Goal: Task Accomplishment & Management: Manage account settings

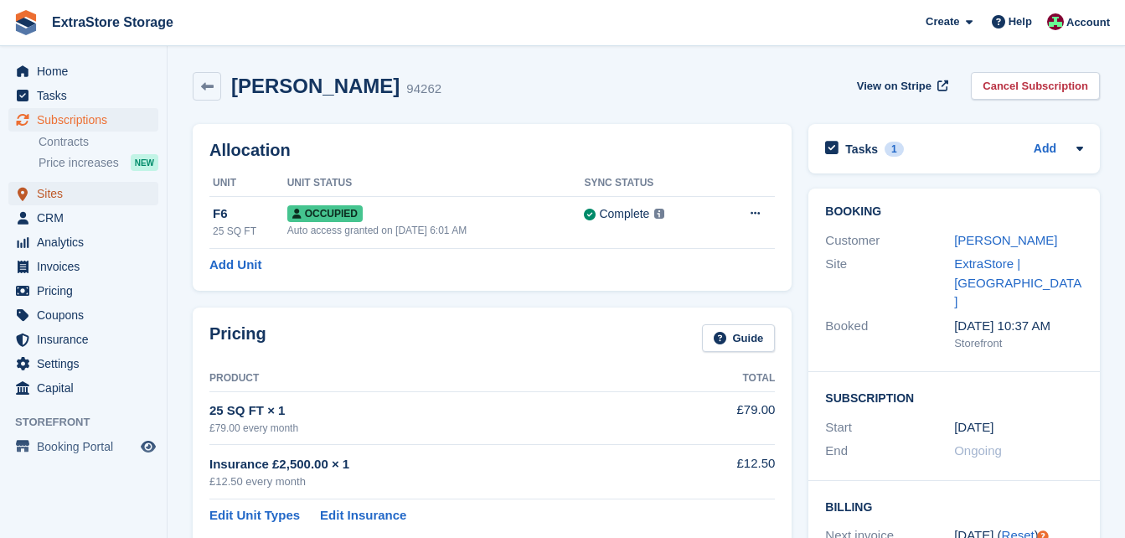
click at [57, 196] on span "Sites" at bounding box center [87, 193] width 101 height 23
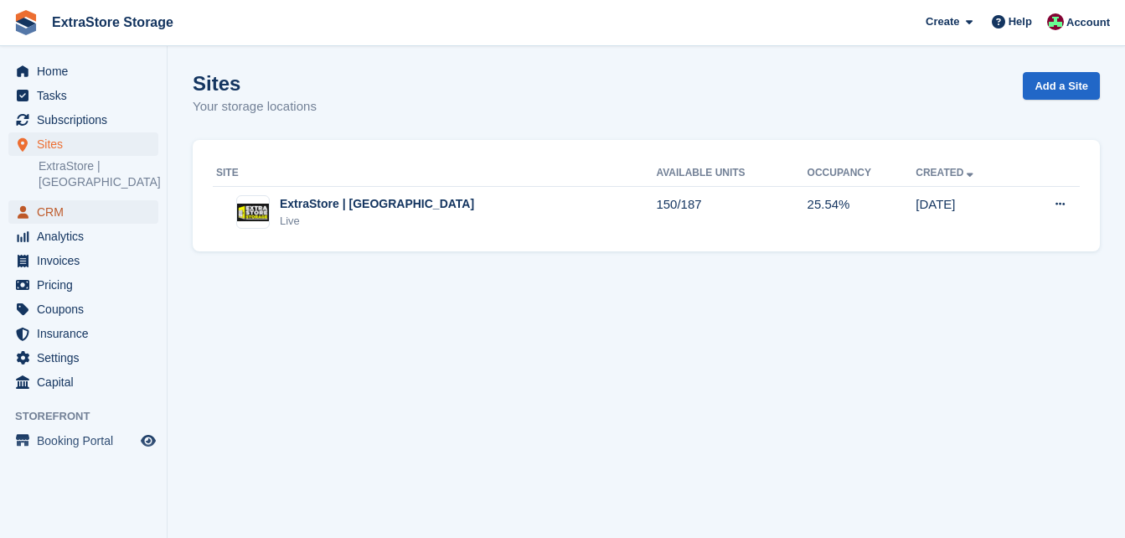
click at [65, 200] on span "CRM" at bounding box center [87, 211] width 101 height 23
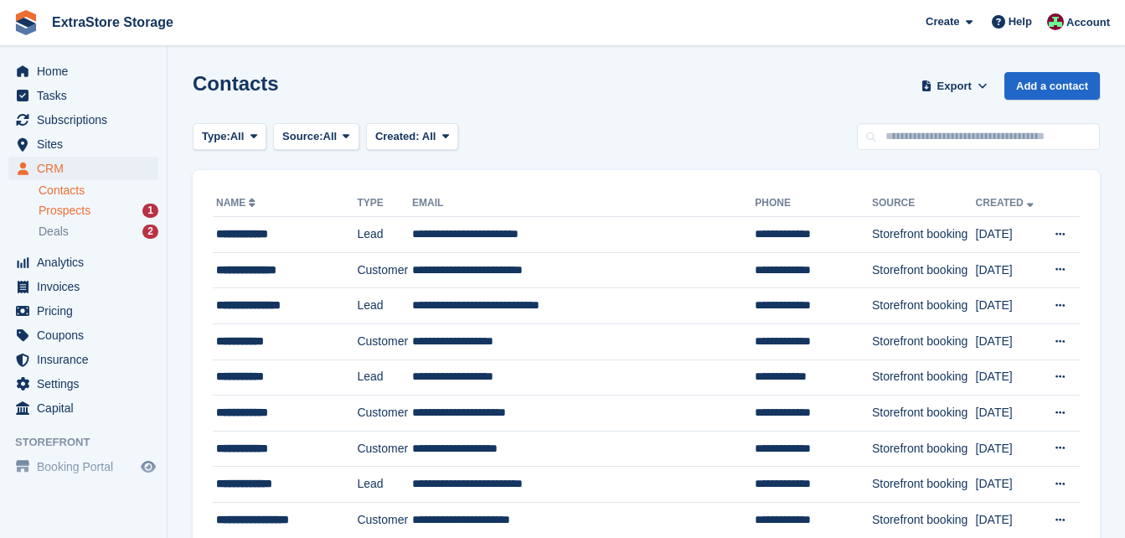
click at [70, 211] on span "Prospects" at bounding box center [65, 211] width 52 height 16
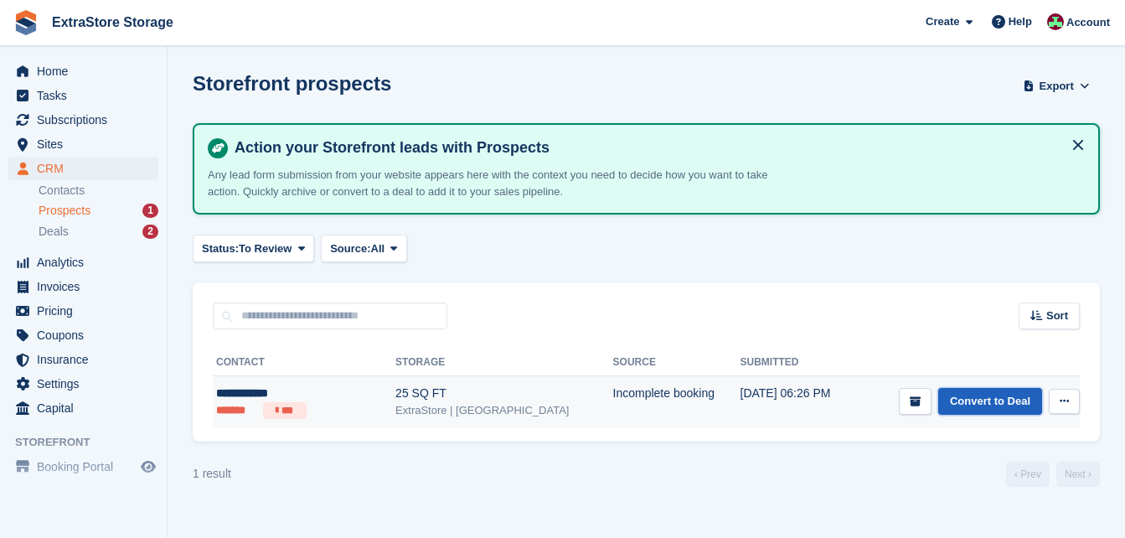
click at [967, 405] on link "Convert to Deal" at bounding box center [990, 402] width 104 height 28
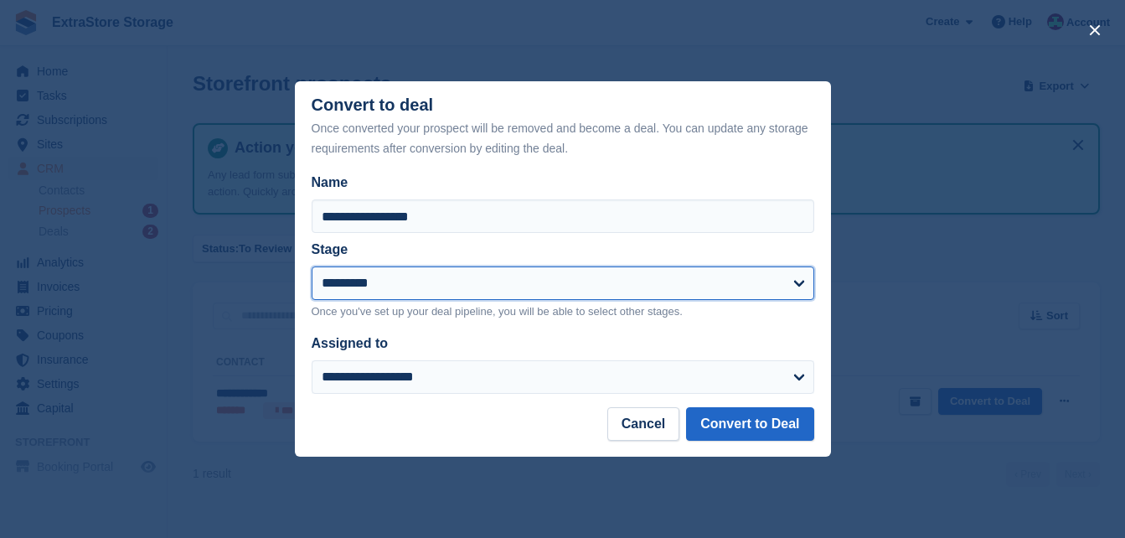
click at [387, 276] on select "**********" at bounding box center [563, 283] width 503 height 34
select select "****"
click at [312, 268] on select "**********" at bounding box center [563, 283] width 503 height 34
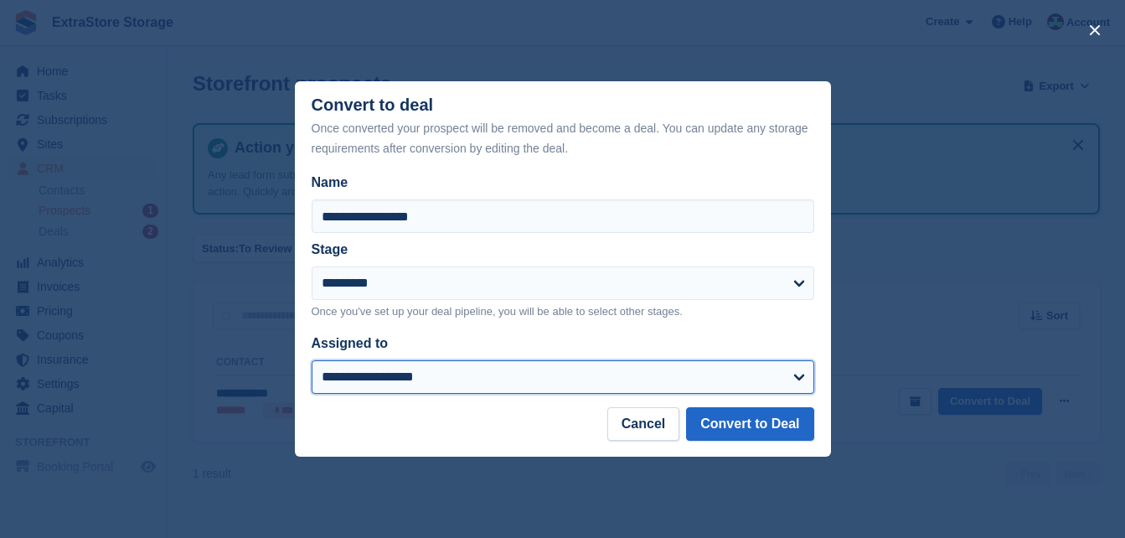
click at [363, 379] on select "**********" at bounding box center [563, 377] width 503 height 34
select select "****"
click at [312, 361] on select "**********" at bounding box center [563, 377] width 503 height 34
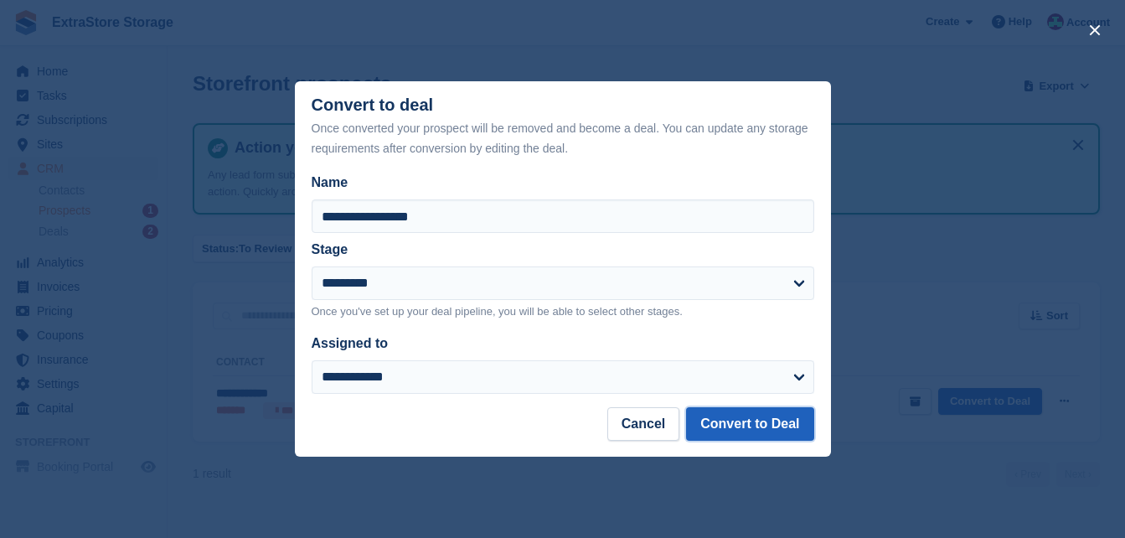
click at [738, 424] on button "Convert to Deal" at bounding box center [749, 424] width 127 height 34
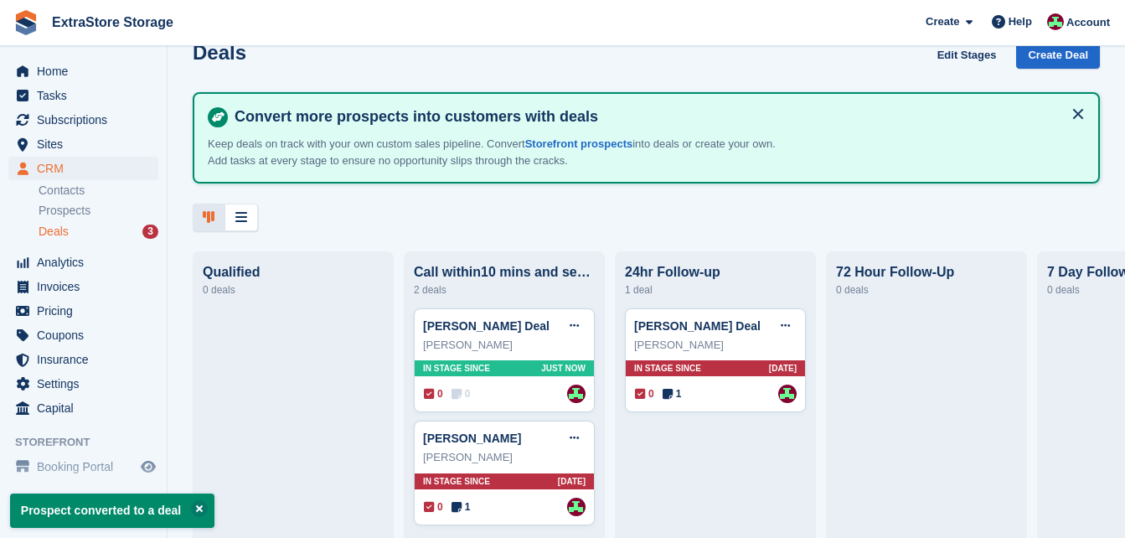
scroll to position [57, 0]
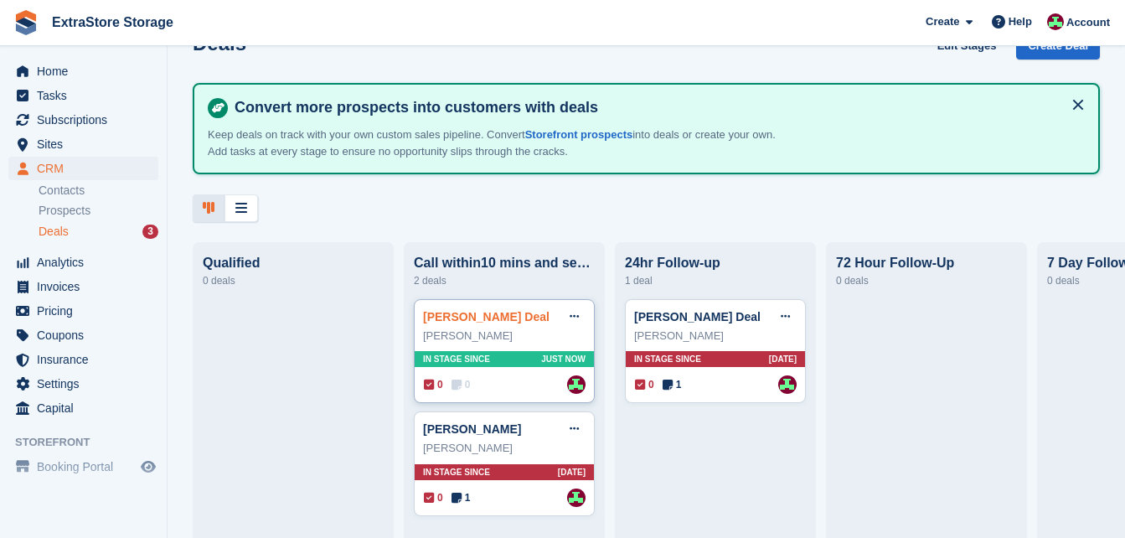
click at [477, 310] on link "[PERSON_NAME] Deal" at bounding box center [486, 316] width 126 height 13
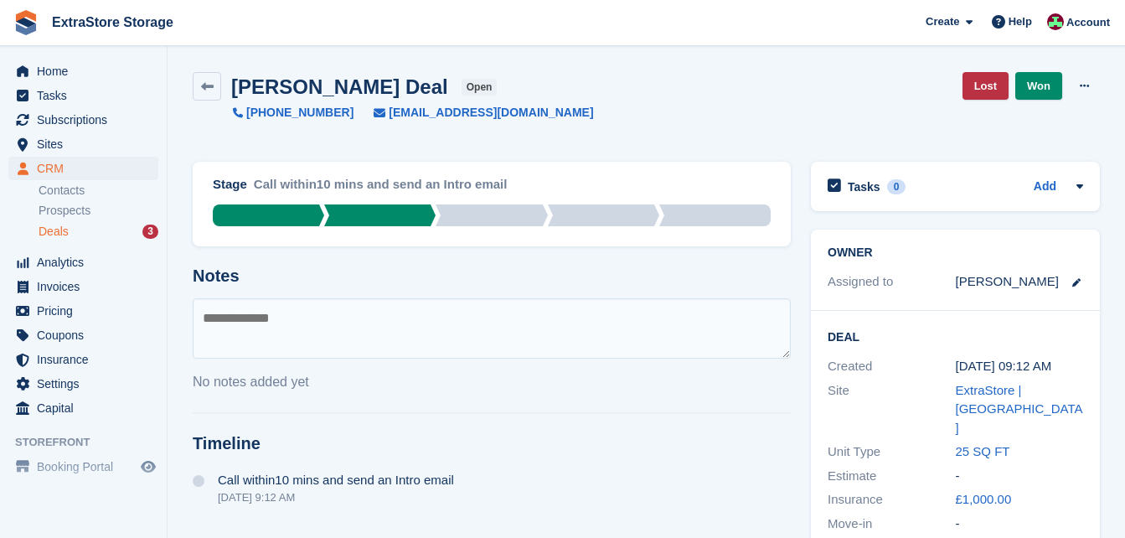
scroll to position [335, 0]
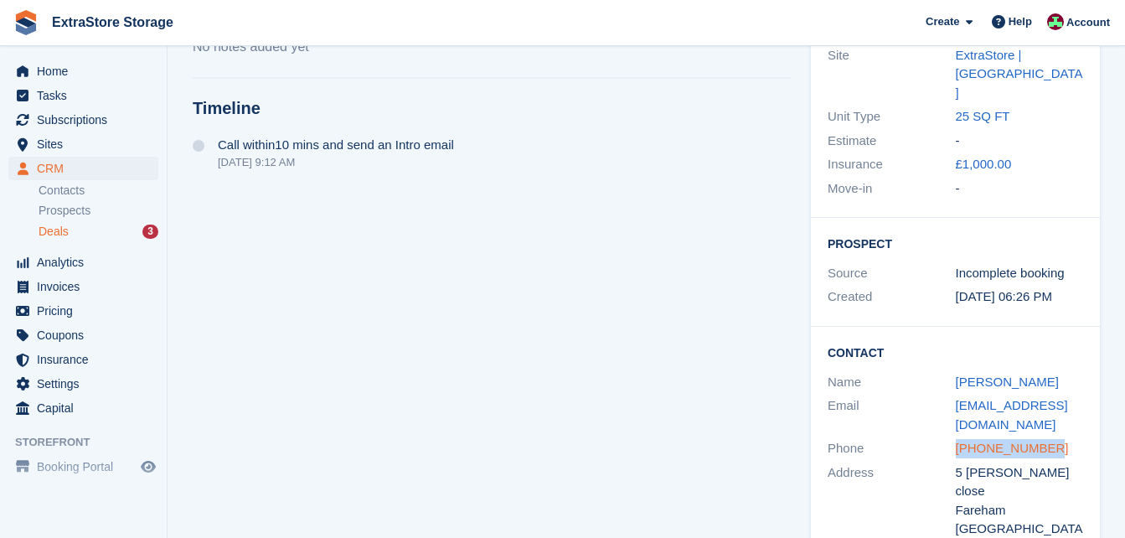
drag, startPoint x: 1063, startPoint y: 412, endPoint x: 957, endPoint y: 407, distance: 106.5
click at [957, 439] on div "+447522465176" at bounding box center [1020, 448] width 128 height 19
drag, startPoint x: 957, startPoint y: 407, endPoint x: 969, endPoint y: 409, distance: 12.7
copy link "+447522465176"
drag, startPoint x: 989, startPoint y: 389, endPoint x: 955, endPoint y: 366, distance: 41.1
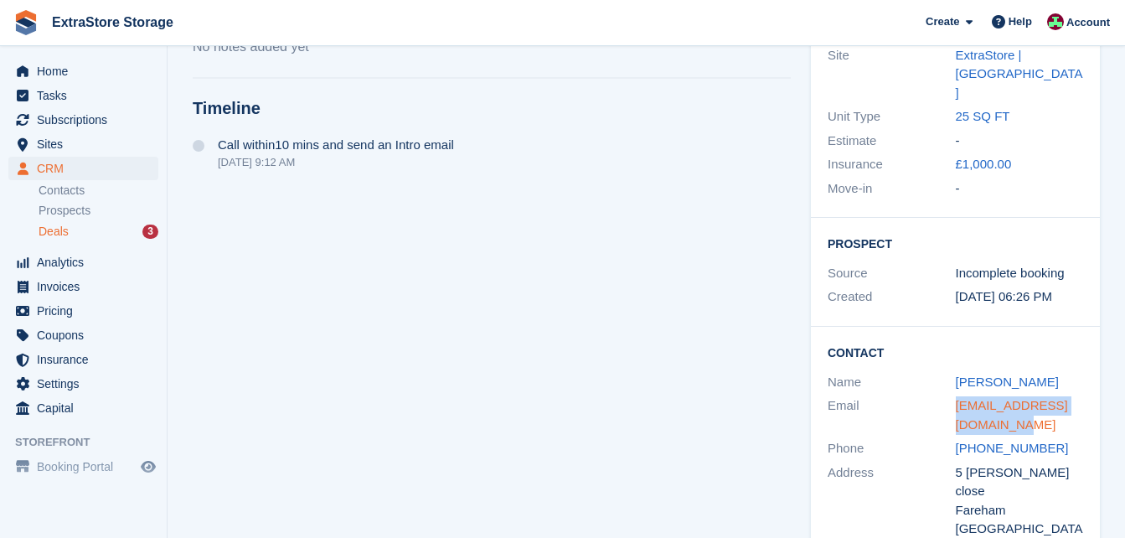
click at [956, 396] on div "abi.prescott12@icloud.com" at bounding box center [1020, 415] width 128 height 38
copy link "abi.prescott12@icloud.com"
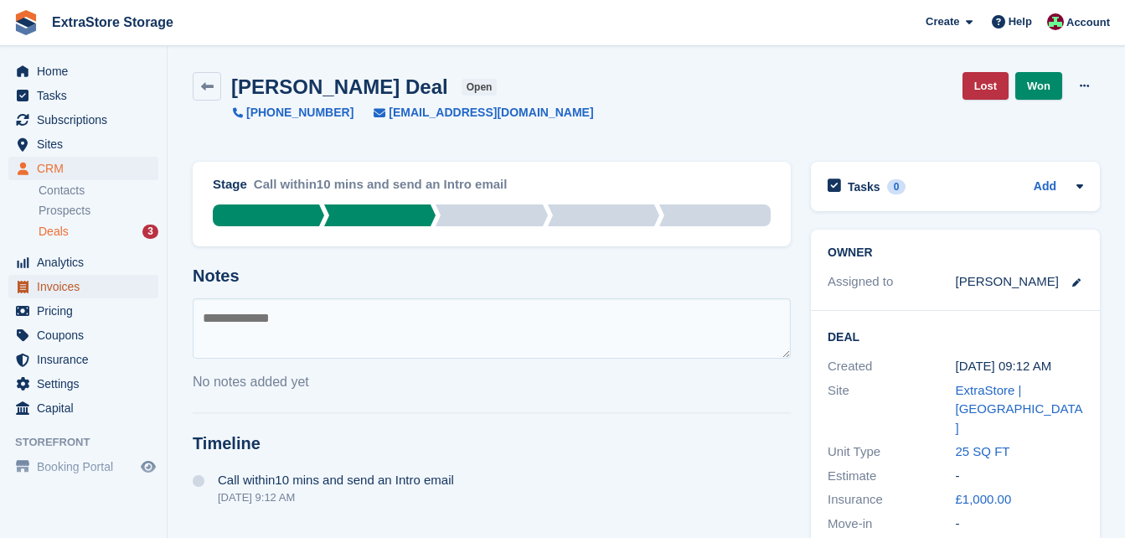
click at [44, 282] on span "Invoices" at bounding box center [87, 286] width 101 height 23
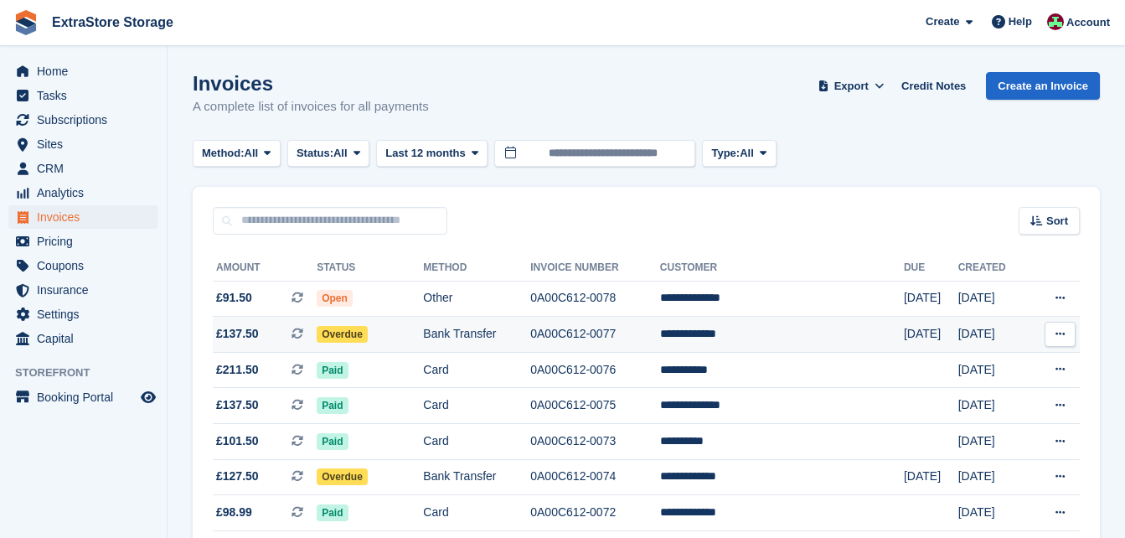
click at [520, 327] on td "Bank Transfer" at bounding box center [476, 335] width 107 height 36
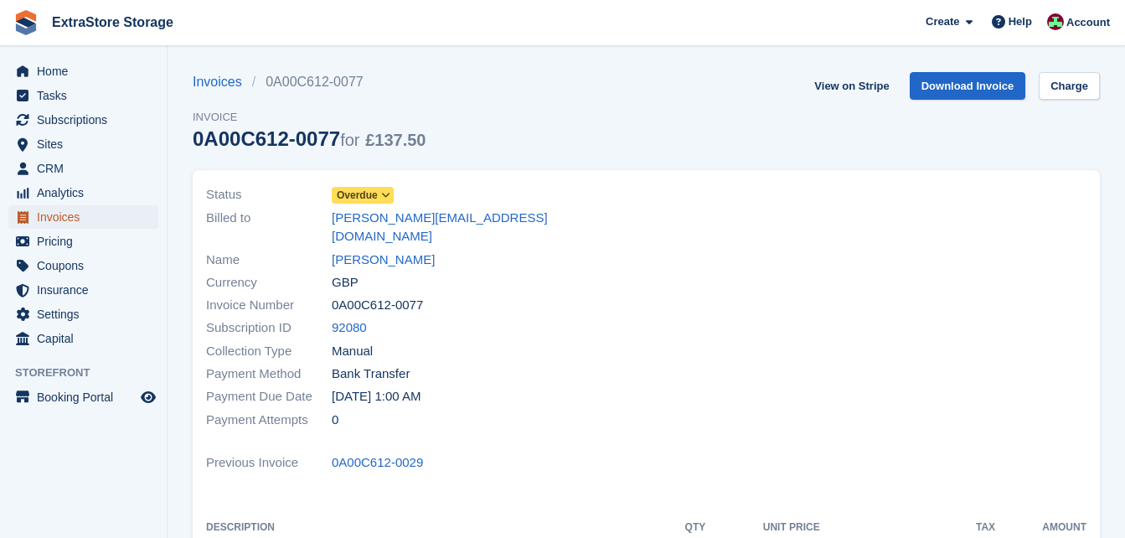
click at [71, 216] on span "Invoices" at bounding box center [87, 216] width 101 height 23
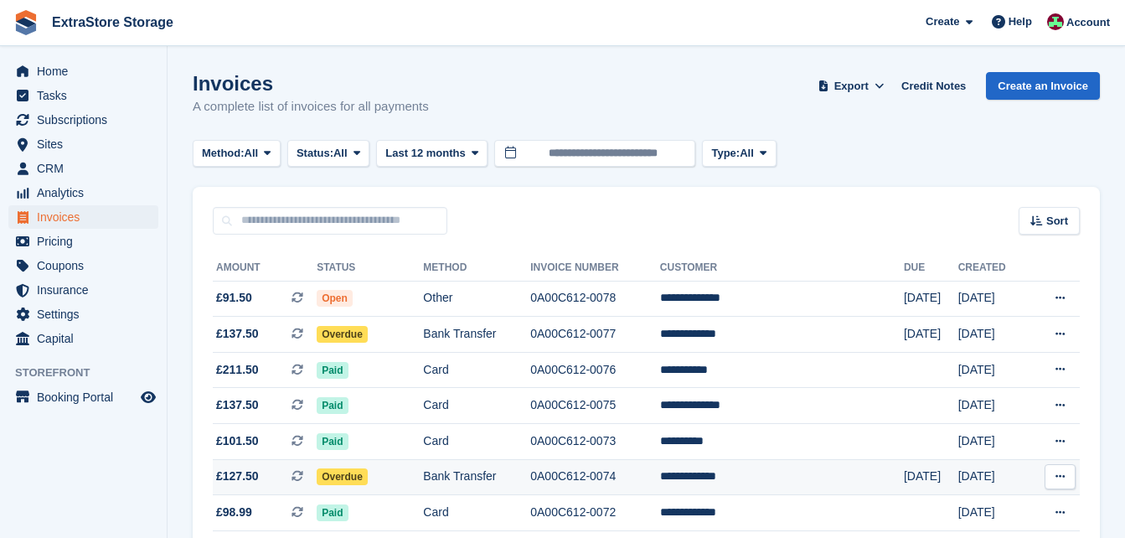
click at [660, 482] on td "0A00C612-0074" at bounding box center [595, 477] width 130 height 36
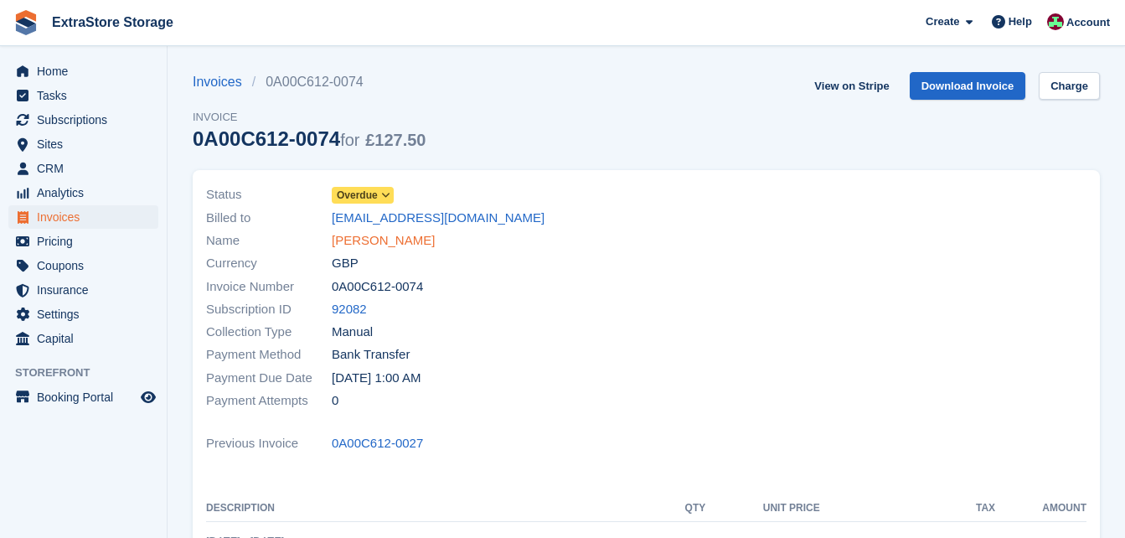
click at [401, 245] on link "James McAuley" at bounding box center [383, 240] width 103 height 19
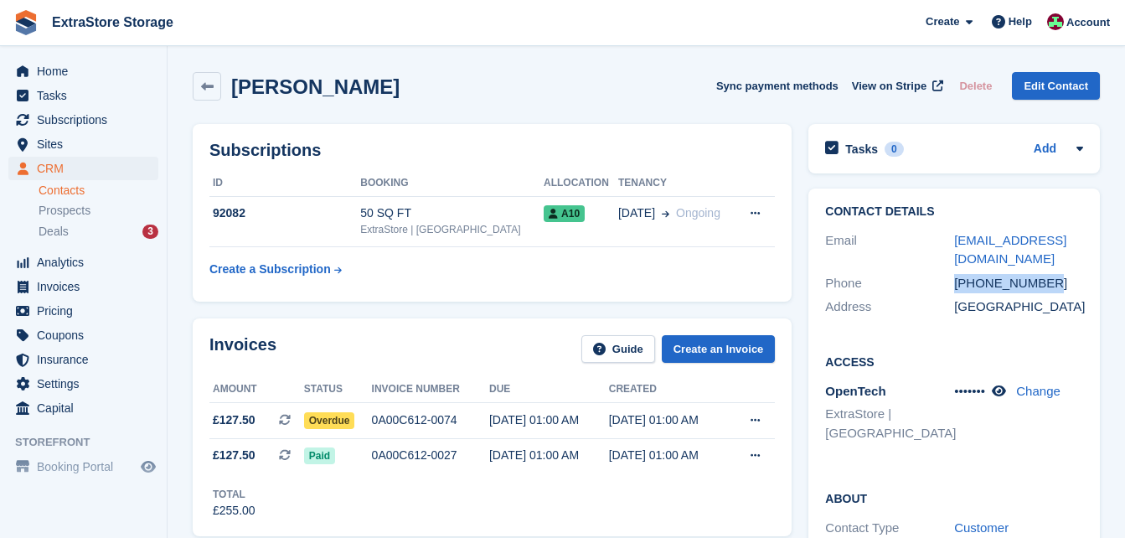
drag, startPoint x: 1052, startPoint y: 279, endPoint x: 958, endPoint y: 281, distance: 94.7
click at [958, 281] on div "+447931302820" at bounding box center [1018, 283] width 129 height 19
copy div "+447931302820"
click at [202, 75] on link at bounding box center [207, 86] width 28 height 28
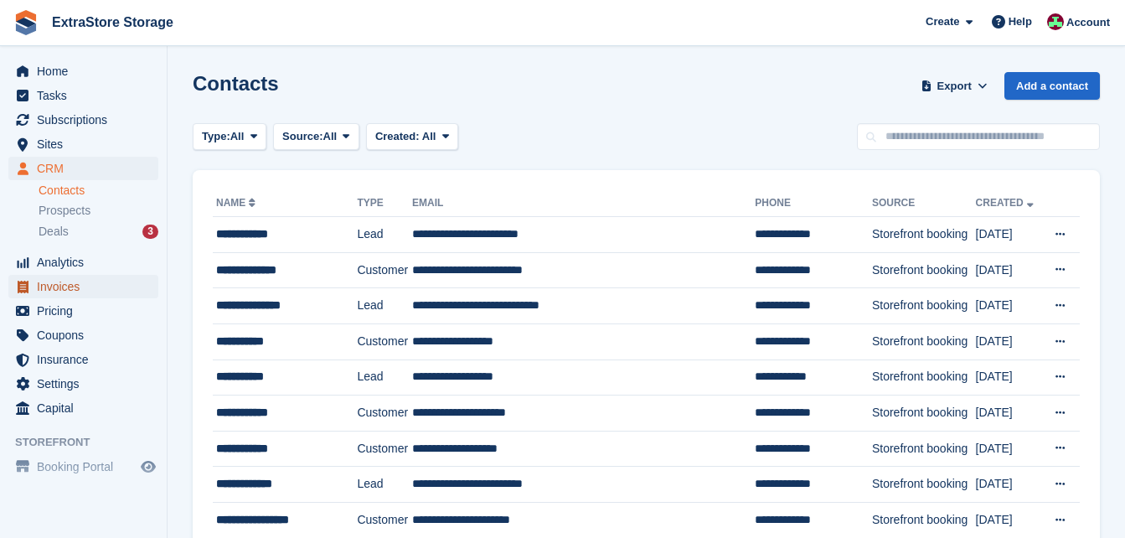
click at [62, 287] on span "Invoices" at bounding box center [87, 286] width 101 height 23
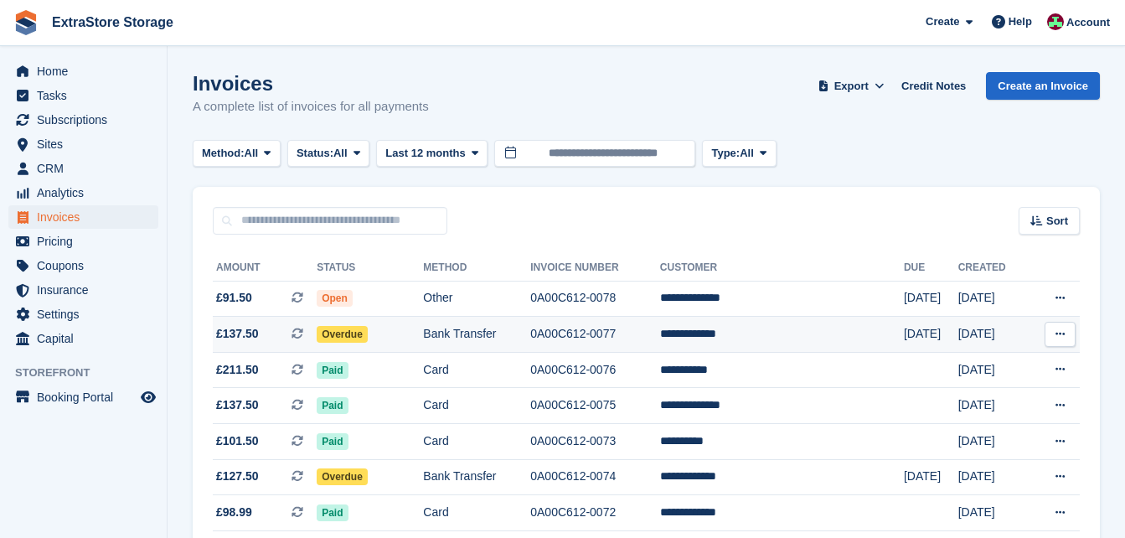
click at [759, 337] on td "**********" at bounding box center [782, 335] width 244 height 36
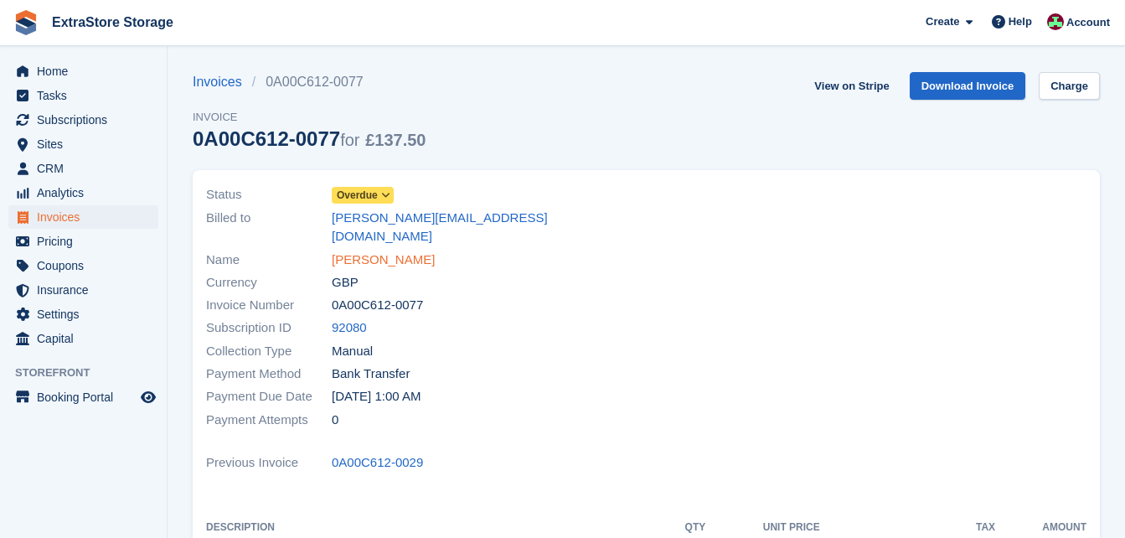
click at [393, 250] on link "[PERSON_NAME]" at bounding box center [383, 259] width 103 height 19
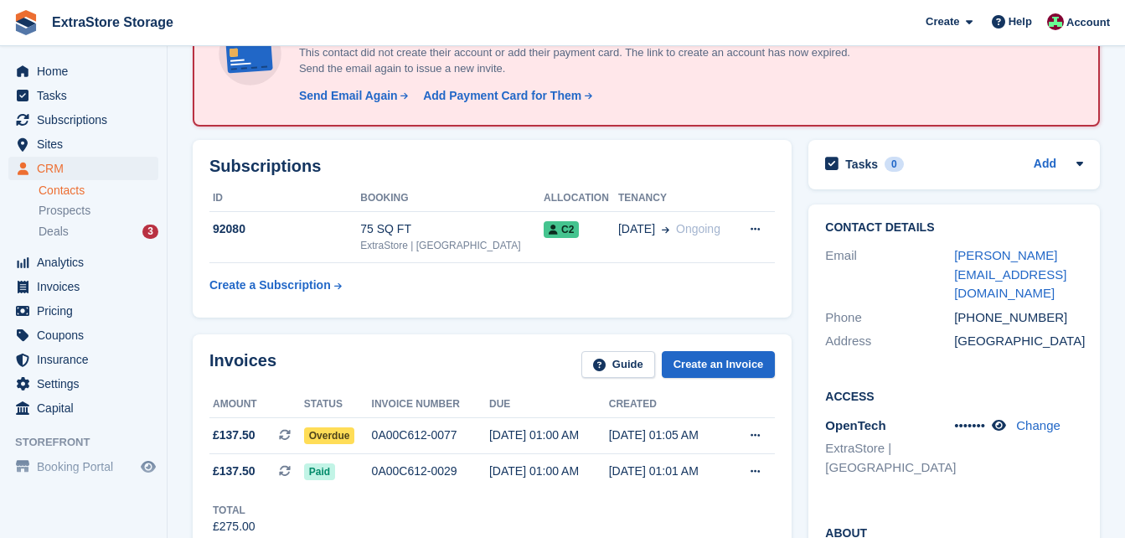
scroll to position [168, 0]
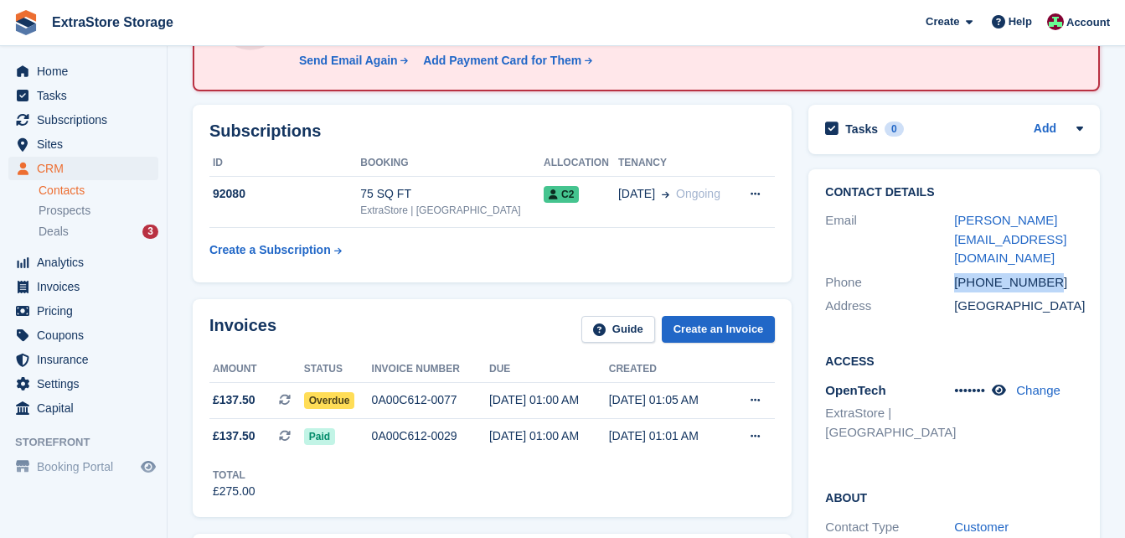
drag, startPoint x: 1053, startPoint y: 265, endPoint x: 956, endPoint y: 267, distance: 97.2
click at [956, 273] on div "+447852192568" at bounding box center [1018, 282] width 129 height 19
copy div "+447852192568"
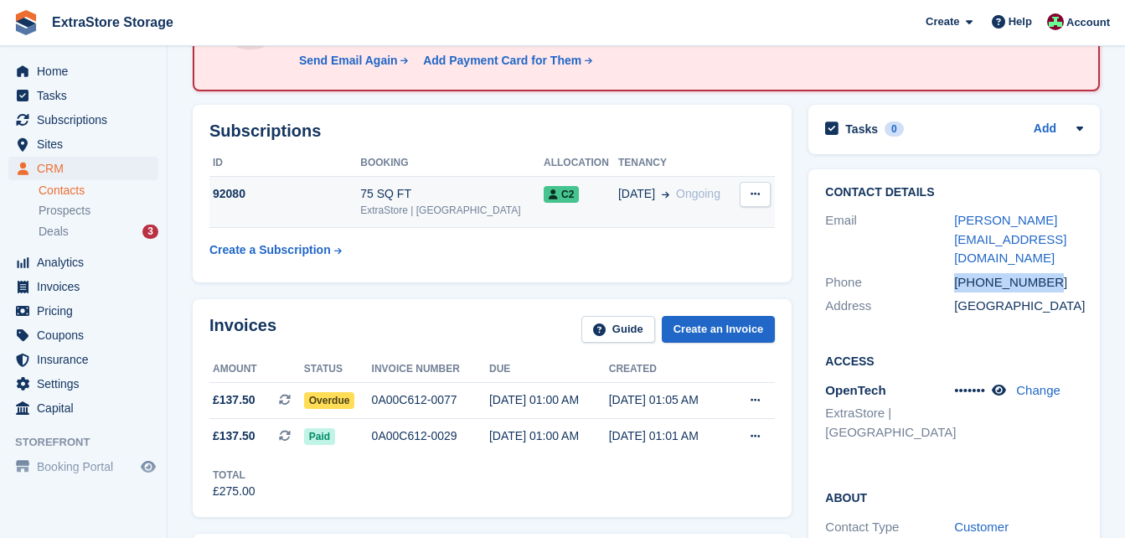
click at [746, 188] on button at bounding box center [755, 194] width 31 height 25
click at [544, 189] on span "C2" at bounding box center [561, 194] width 35 height 17
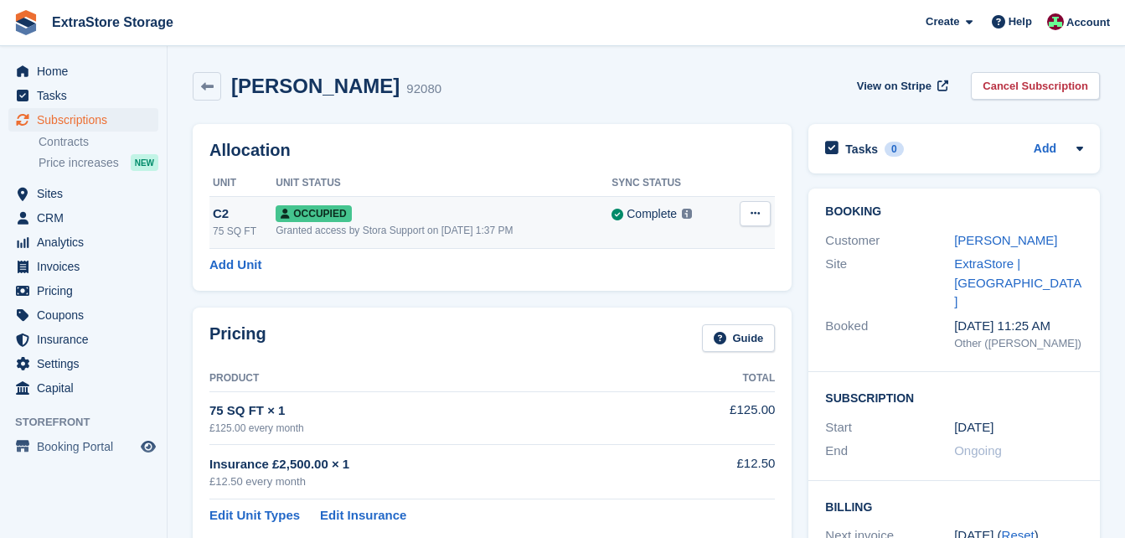
click at [751, 207] on button at bounding box center [755, 213] width 31 height 25
click at [658, 244] on p "Overlock" at bounding box center [690, 246] width 146 height 22
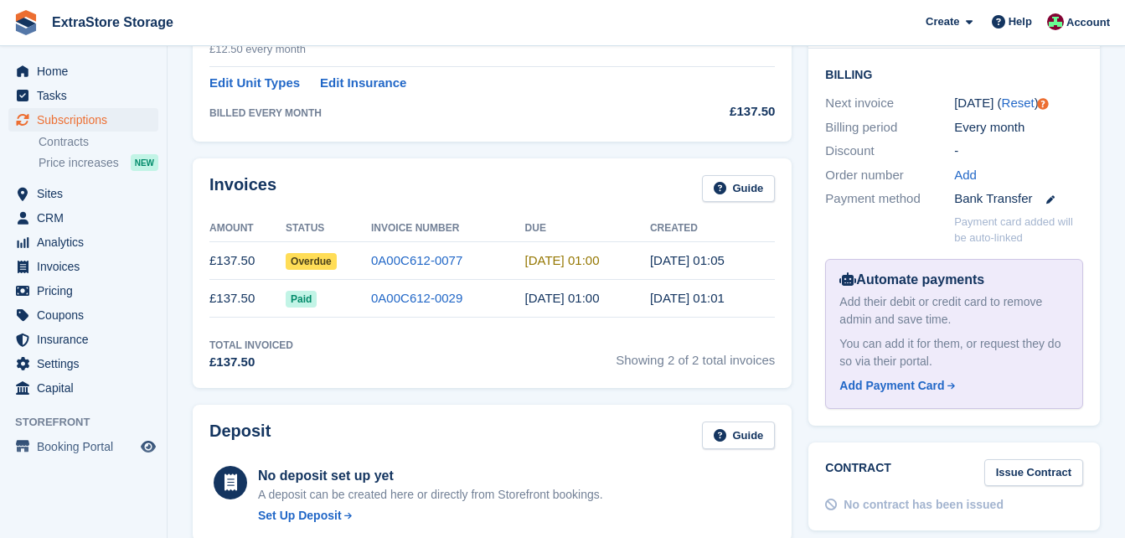
scroll to position [52, 0]
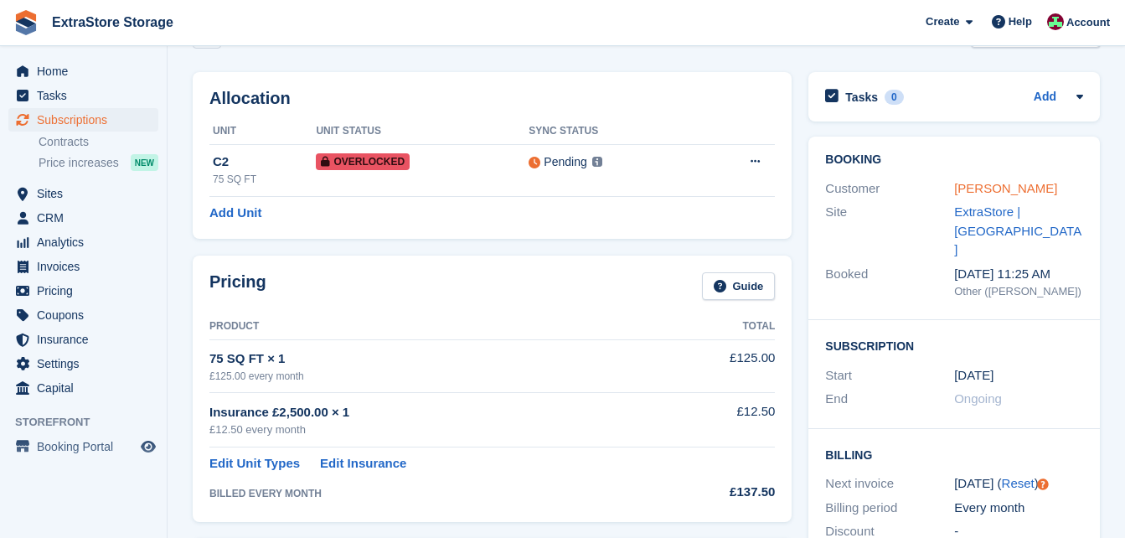
click at [980, 191] on link "[PERSON_NAME]" at bounding box center [1005, 188] width 103 height 14
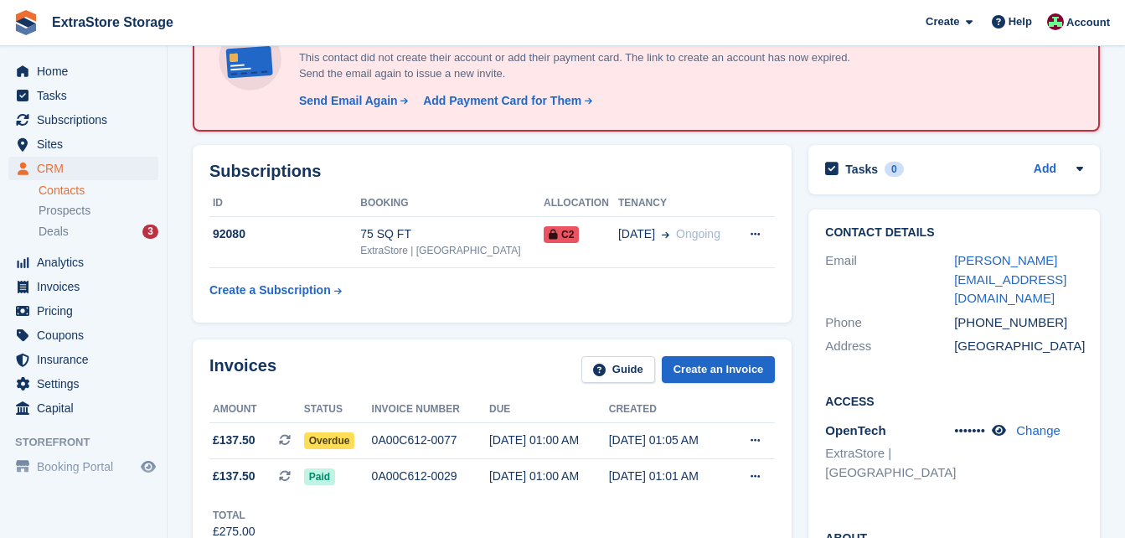
scroll to position [168, 0]
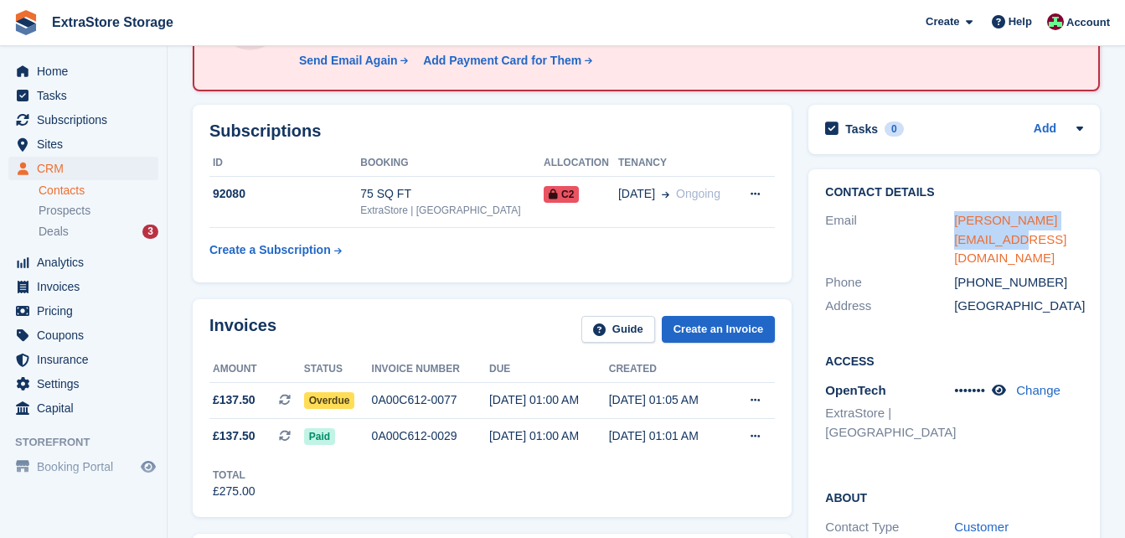
drag, startPoint x: 994, startPoint y: 237, endPoint x: 955, endPoint y: 218, distance: 43.8
click at [955, 218] on div "[PERSON_NAME][EMAIL_ADDRESS][DOMAIN_NAME]" at bounding box center [1018, 239] width 129 height 57
copy link "[PERSON_NAME][EMAIL_ADDRESS][DOMAIN_NAME]"
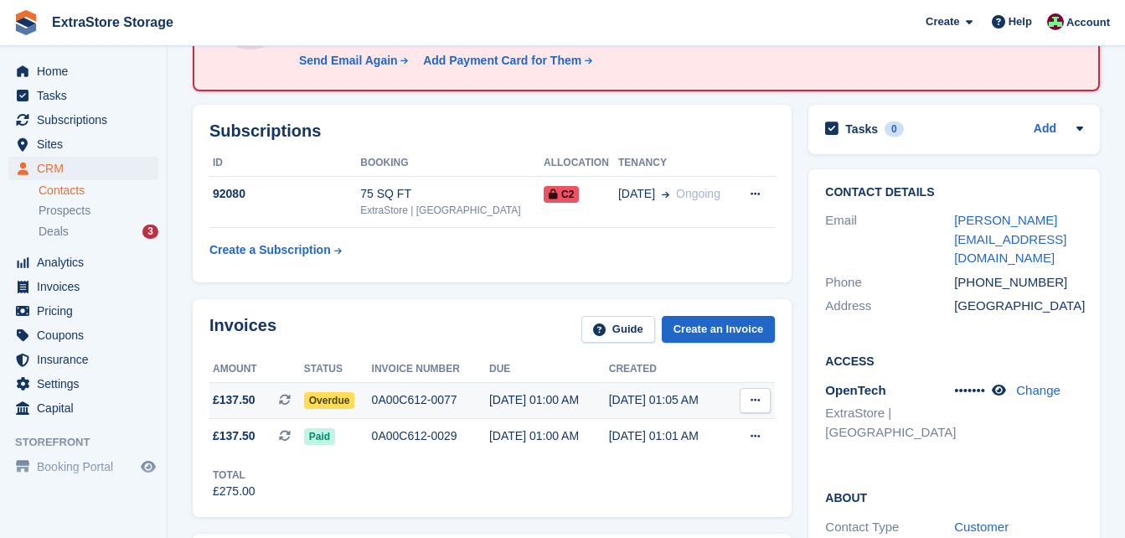
click at [329, 403] on span "Overdue" at bounding box center [329, 400] width 51 height 17
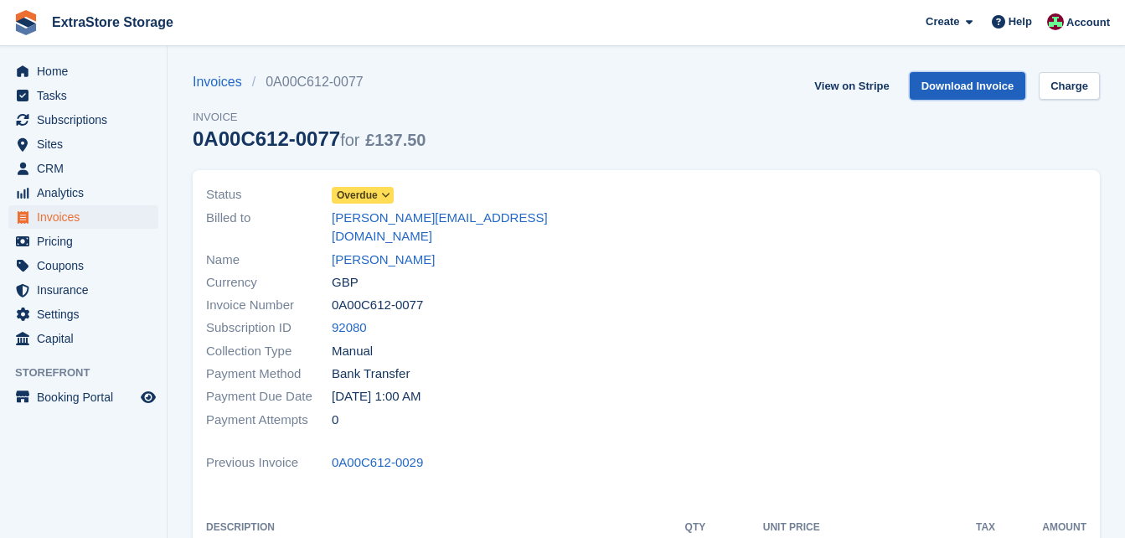
click at [951, 78] on link "Download Invoice" at bounding box center [968, 86] width 116 height 28
click at [55, 163] on span "CRM" at bounding box center [87, 168] width 101 height 23
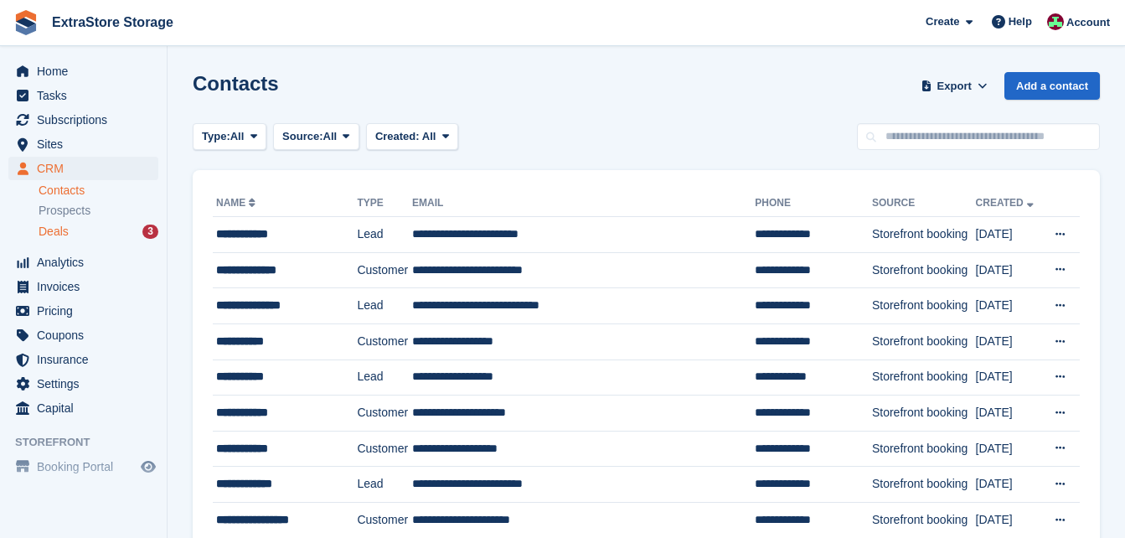
click at [68, 227] on div "Deals 3" at bounding box center [99, 232] width 120 height 16
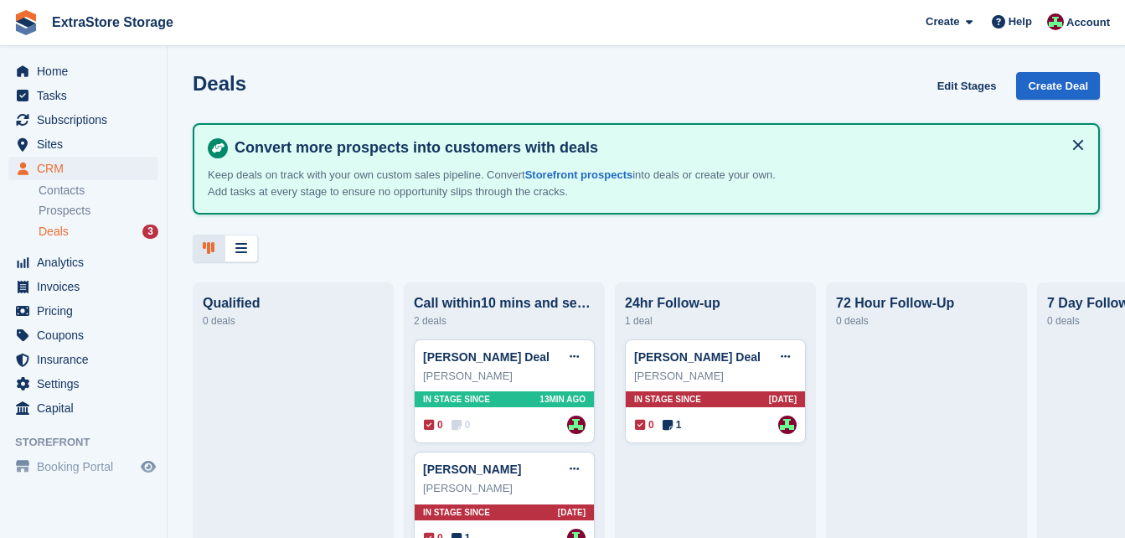
scroll to position [57, 0]
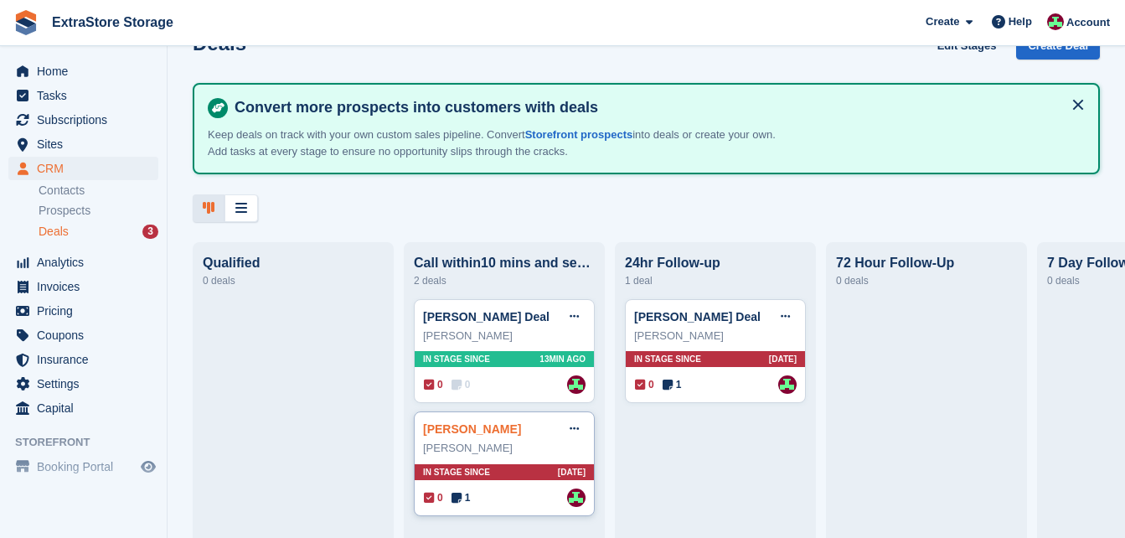
click at [484, 422] on link "[PERSON_NAME]" at bounding box center [472, 428] width 98 height 13
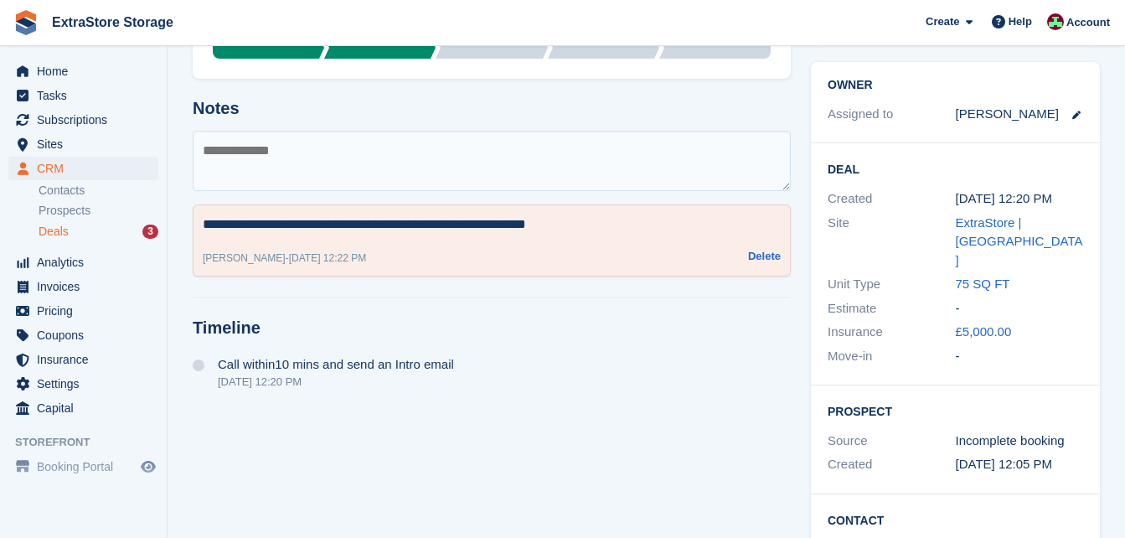
scroll to position [335, 0]
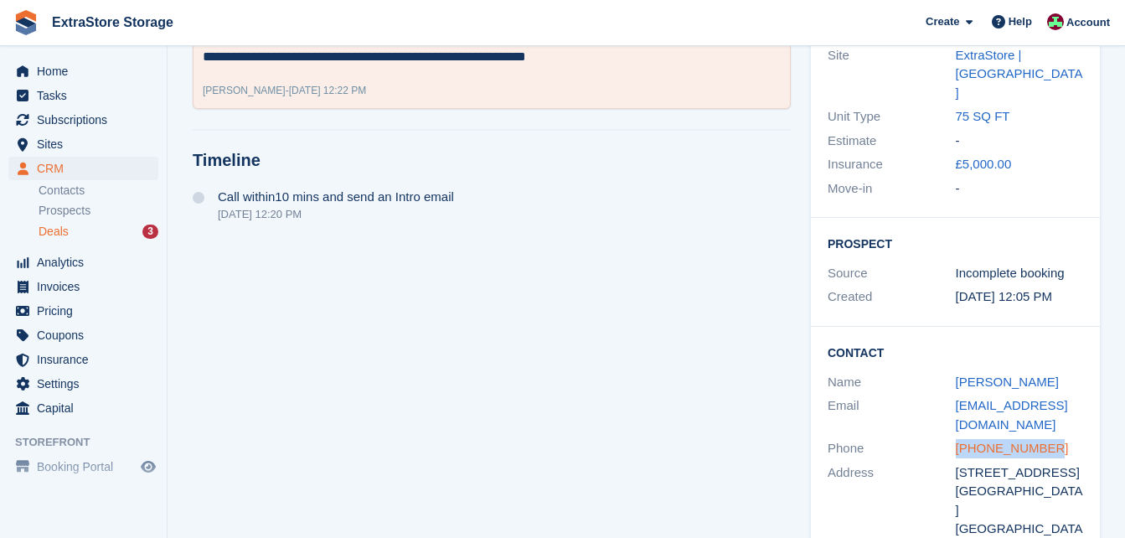
drag, startPoint x: 1052, startPoint y: 407, endPoint x: 958, endPoint y: 412, distance: 94.0
click at [958, 439] on div "[PHONE_NUMBER]" at bounding box center [1020, 448] width 128 height 19
drag, startPoint x: 958, startPoint y: 412, endPoint x: 968, endPoint y: 412, distance: 10.1
copy link "[PHONE_NUMBER]"
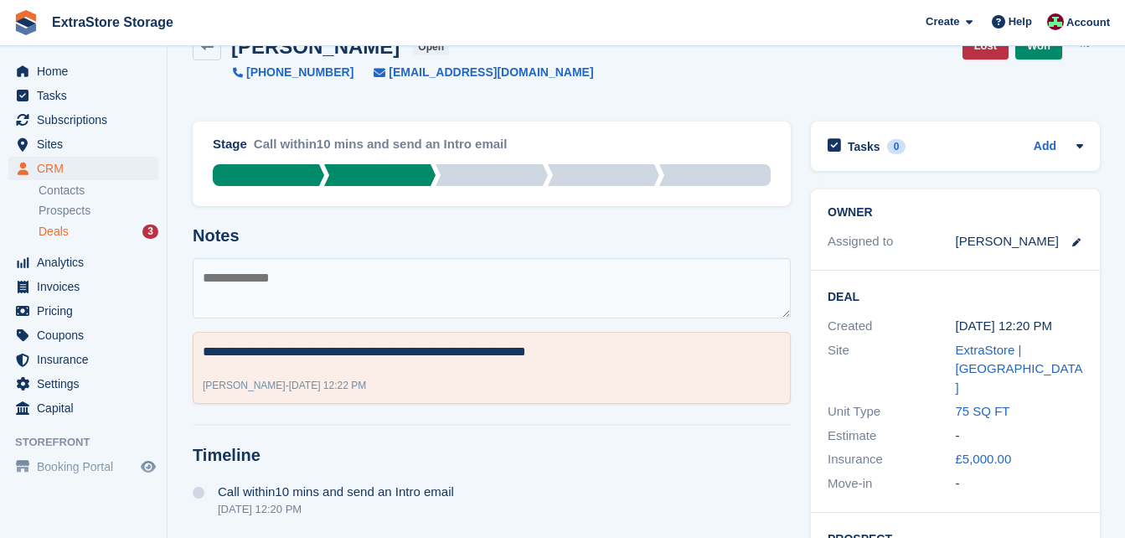
scroll to position [0, 0]
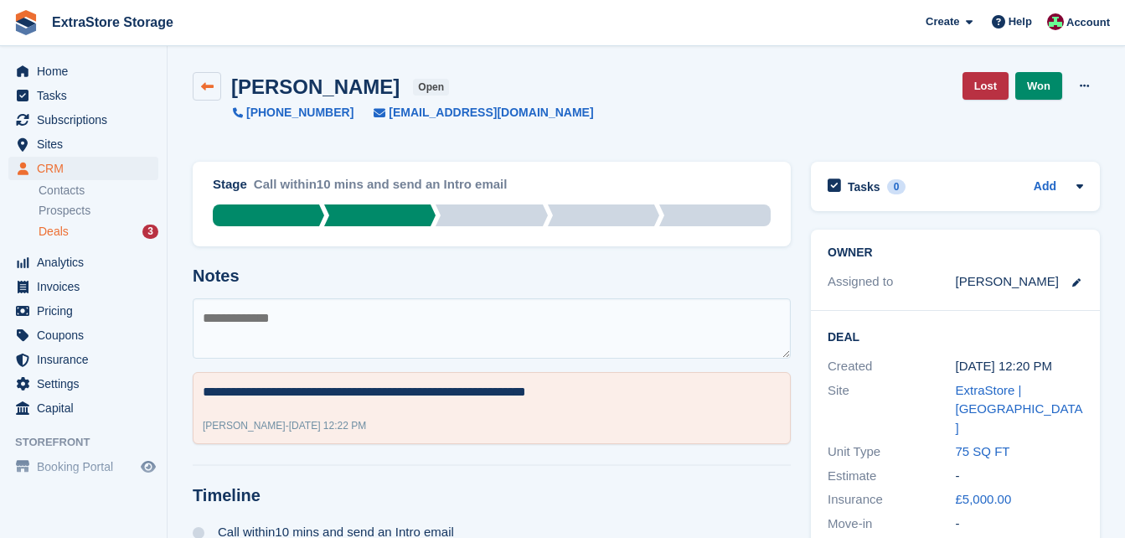
click at [207, 90] on icon at bounding box center [207, 86] width 13 height 13
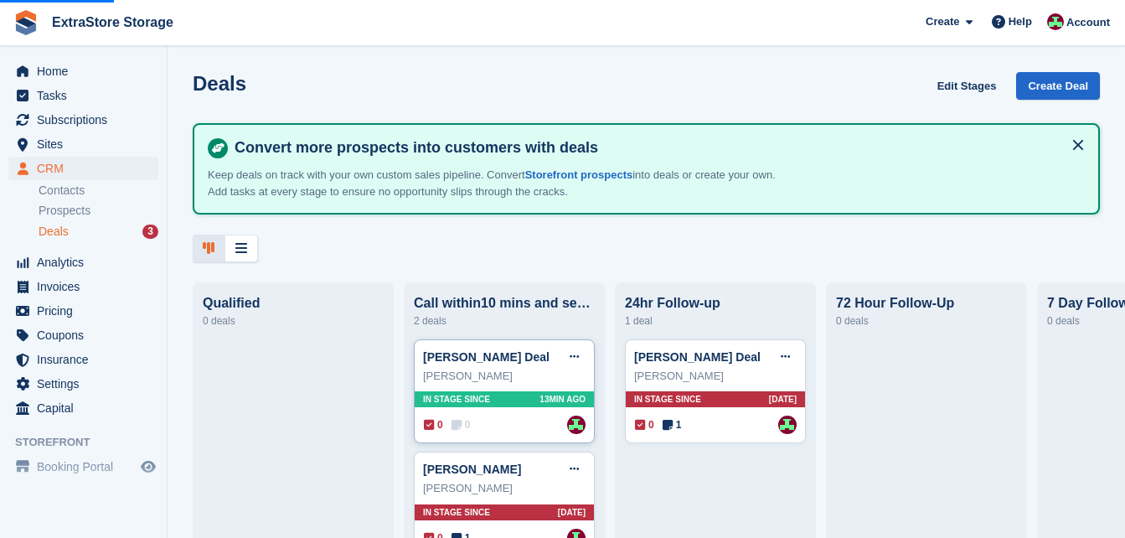
scroll to position [44, 0]
click at [571, 468] on icon at bounding box center [574, 468] width 9 height 11
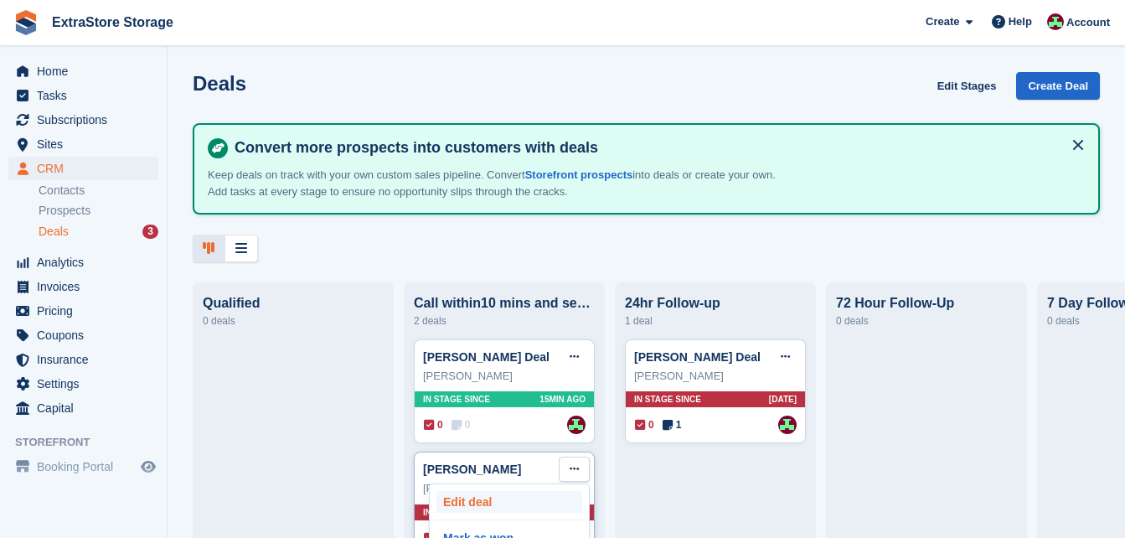
click at [472, 497] on p "Edit deal" at bounding box center [509, 502] width 146 height 22
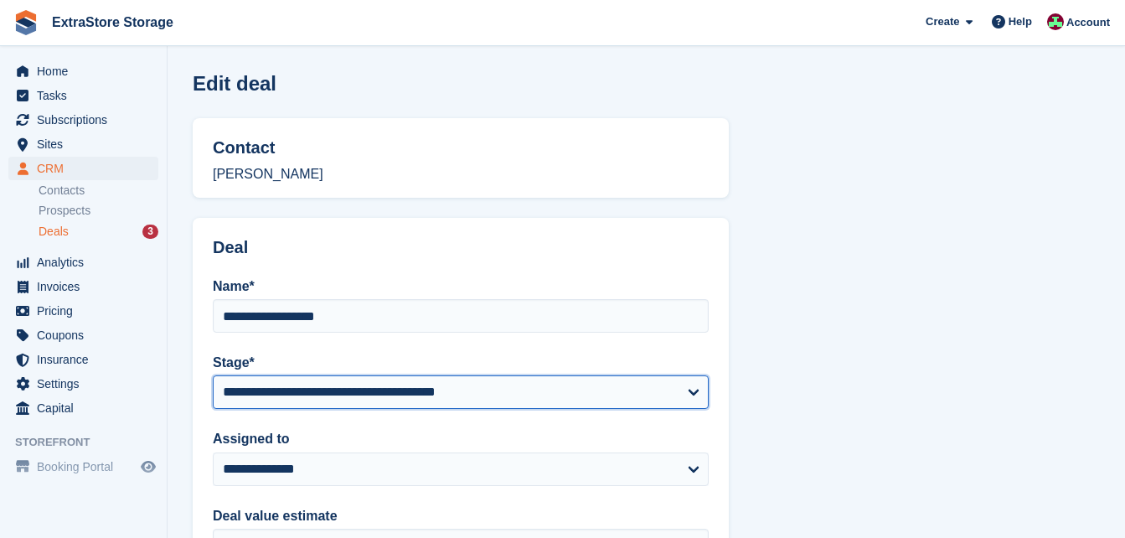
click at [281, 381] on select "**********" at bounding box center [461, 392] width 496 height 34
select select "****"
click at [213, 375] on select "**********" at bounding box center [461, 392] width 496 height 34
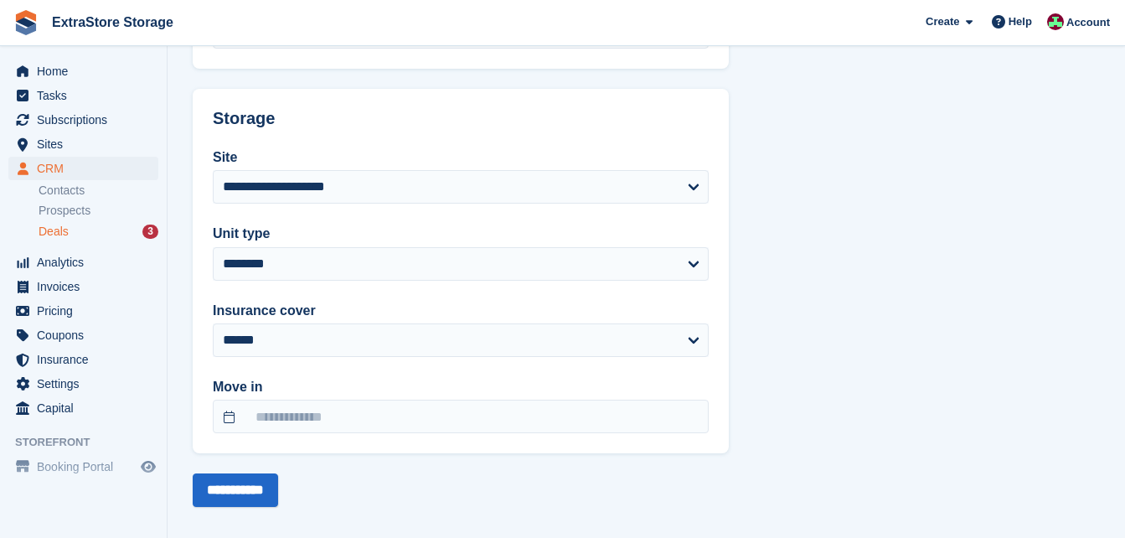
scroll to position [528, 0]
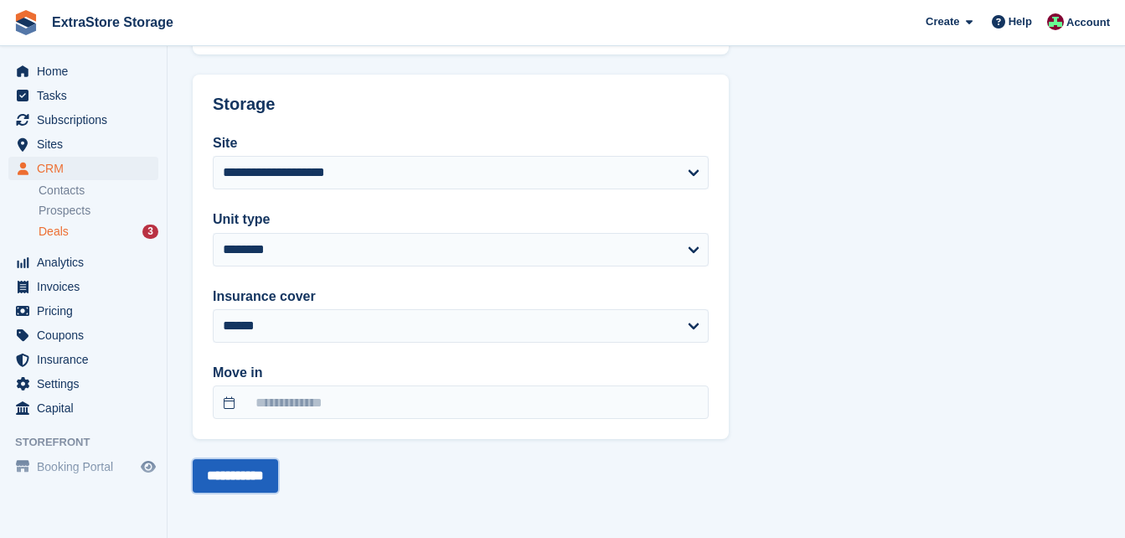
click at [223, 473] on input "**********" at bounding box center [235, 476] width 85 height 34
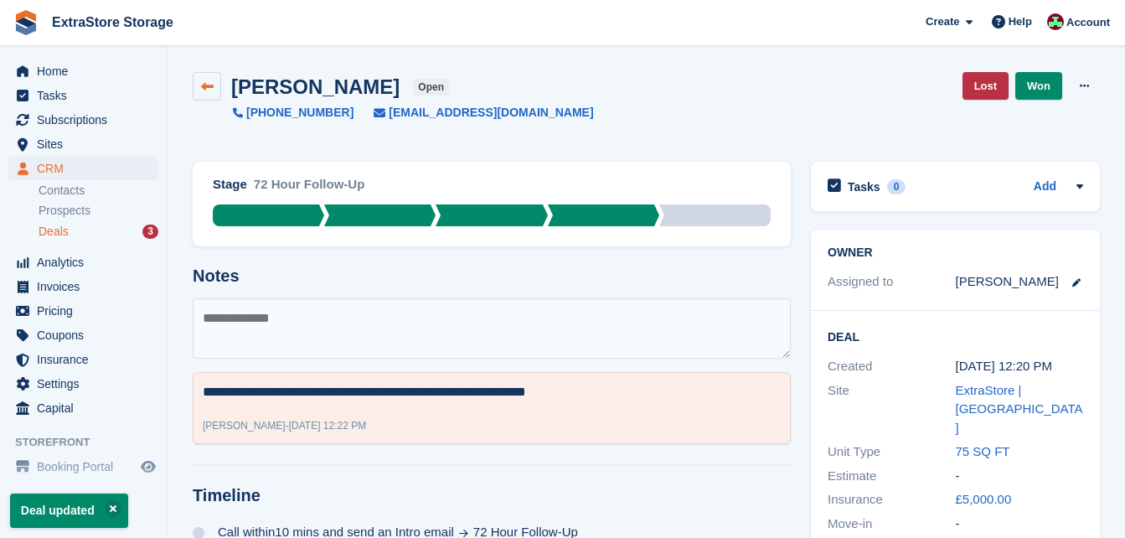
click at [202, 84] on icon at bounding box center [207, 86] width 13 height 13
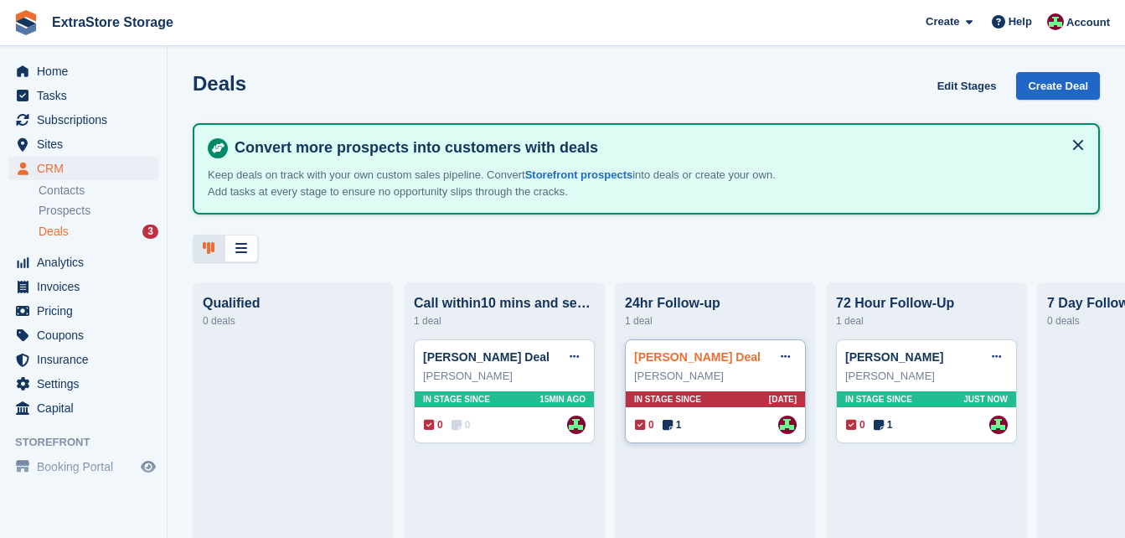
click at [700, 360] on link "[PERSON_NAME] Deal" at bounding box center [697, 356] width 126 height 13
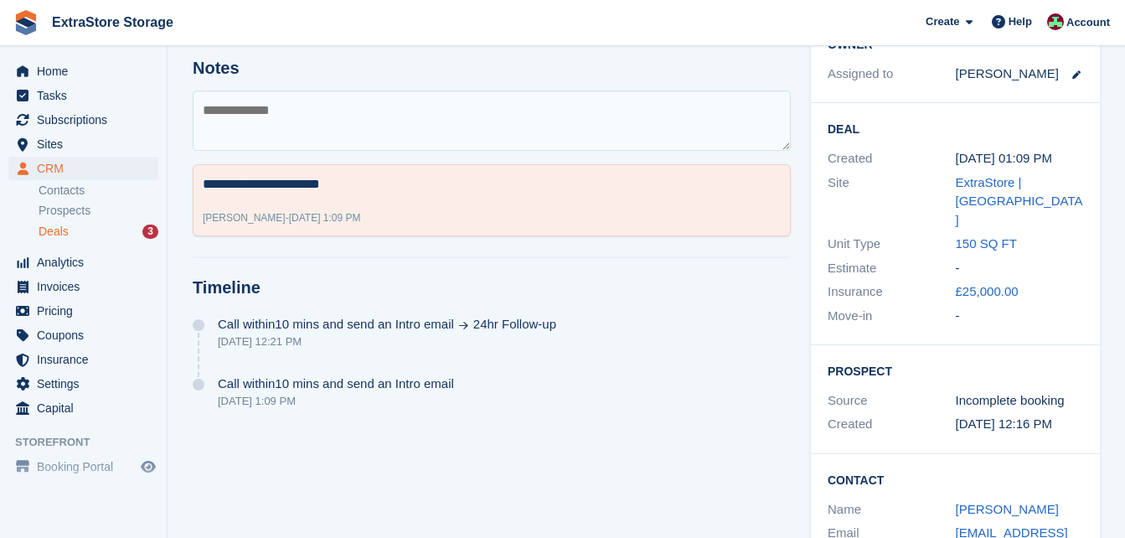
scroll to position [335, 0]
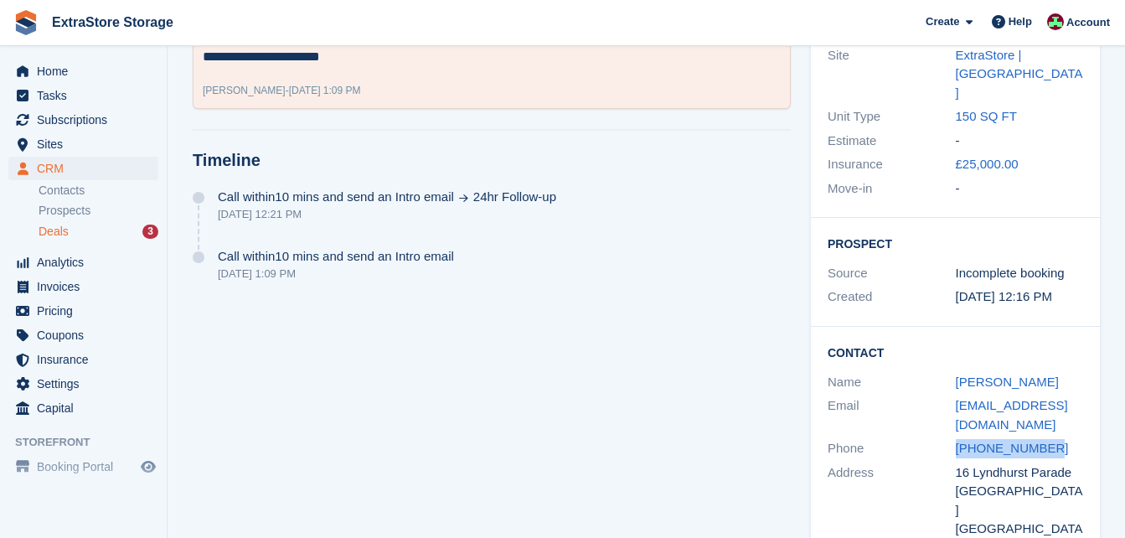
drag, startPoint x: 1057, startPoint y: 405, endPoint x: 948, endPoint y: 407, distance: 108.9
click at [948, 436] on div "Phone [PHONE_NUMBER]" at bounding box center [956, 448] width 256 height 24
copy div "[PHONE_NUMBER]"
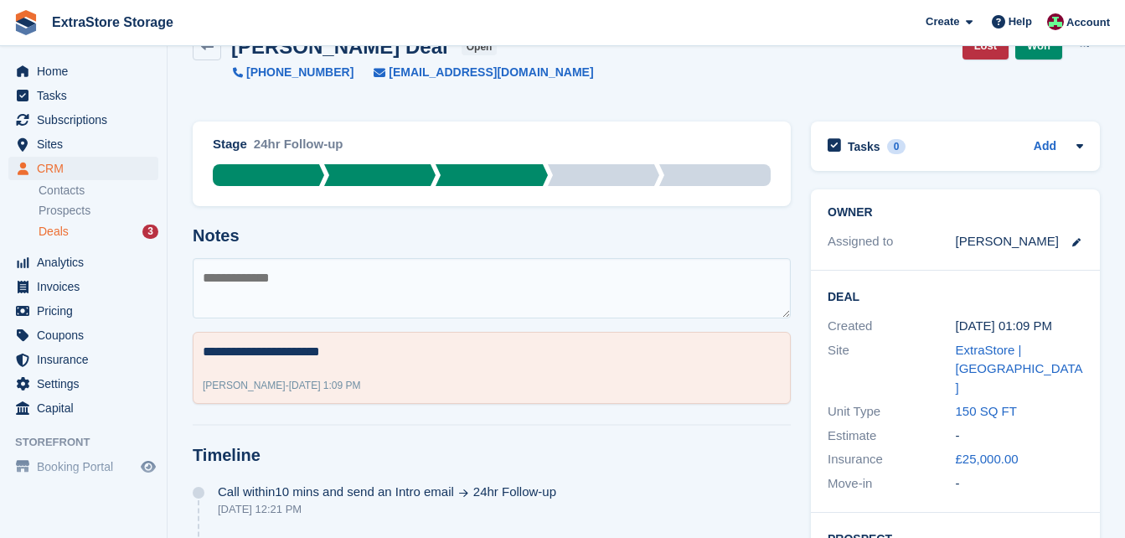
scroll to position [0, 0]
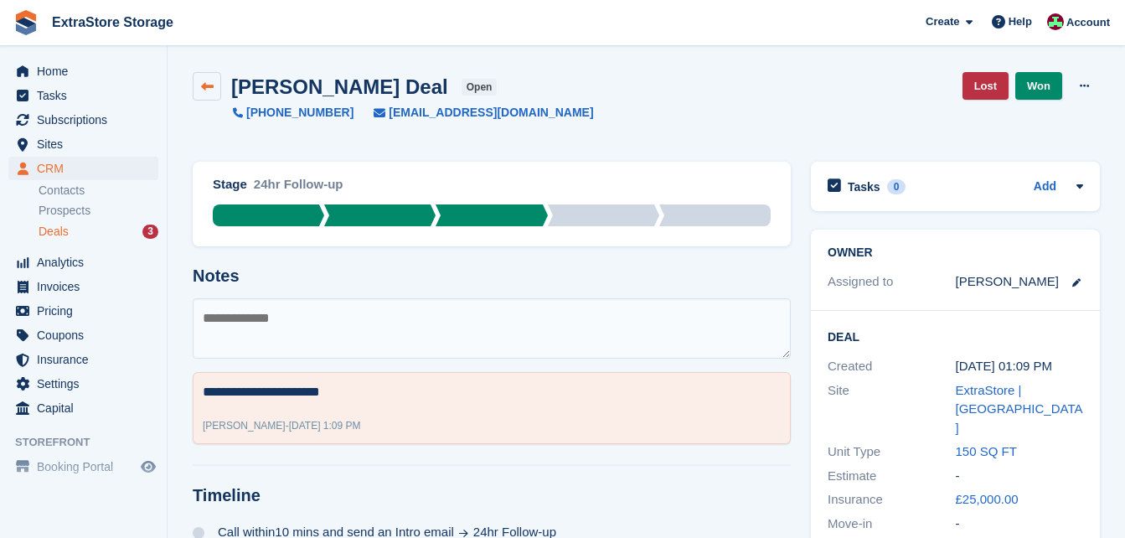
click at [205, 86] on icon at bounding box center [207, 86] width 13 height 13
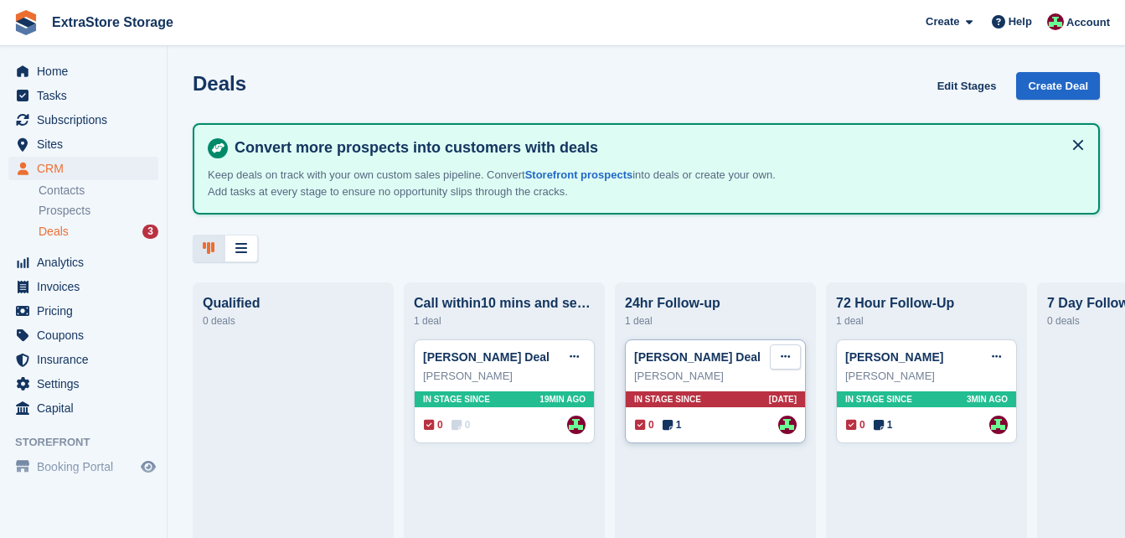
click at [791, 362] on button at bounding box center [785, 356] width 31 height 25
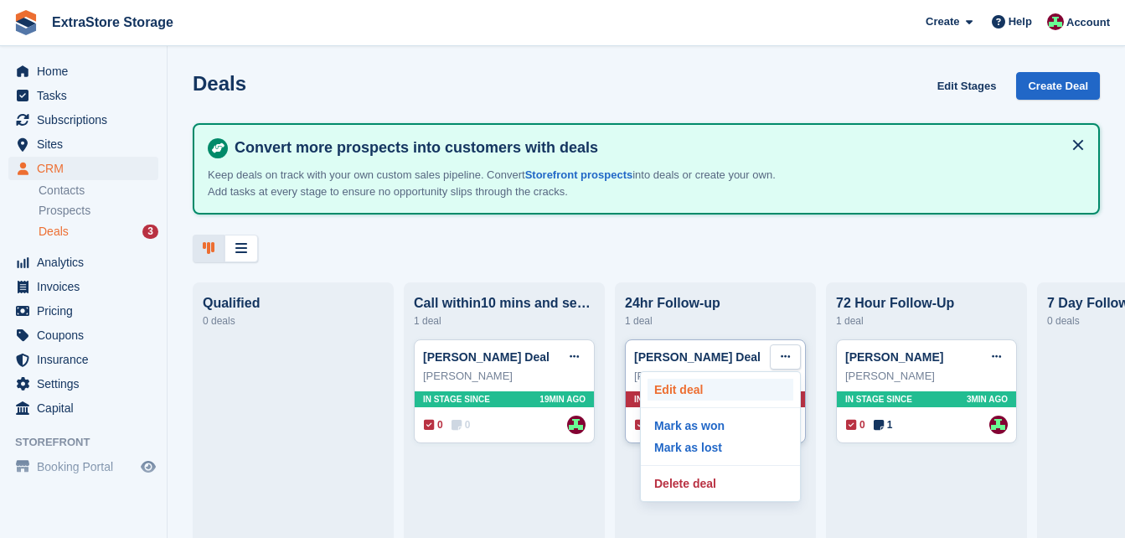
click at [675, 390] on p "Edit deal" at bounding box center [721, 390] width 146 height 22
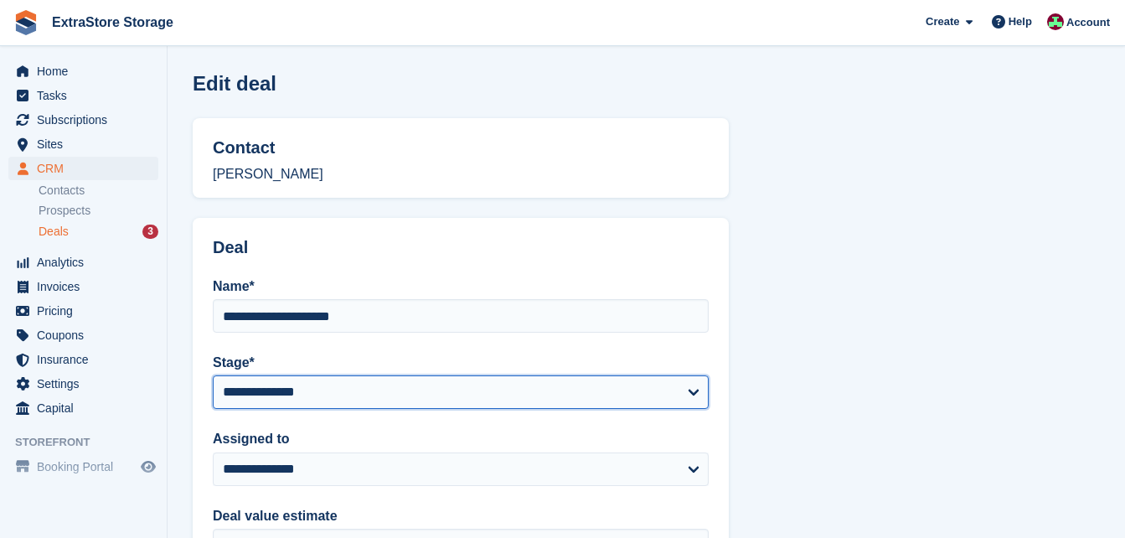
click at [275, 384] on select "**********" at bounding box center [461, 392] width 496 height 34
select select "****"
click at [213, 375] on select "**********" at bounding box center [461, 392] width 496 height 34
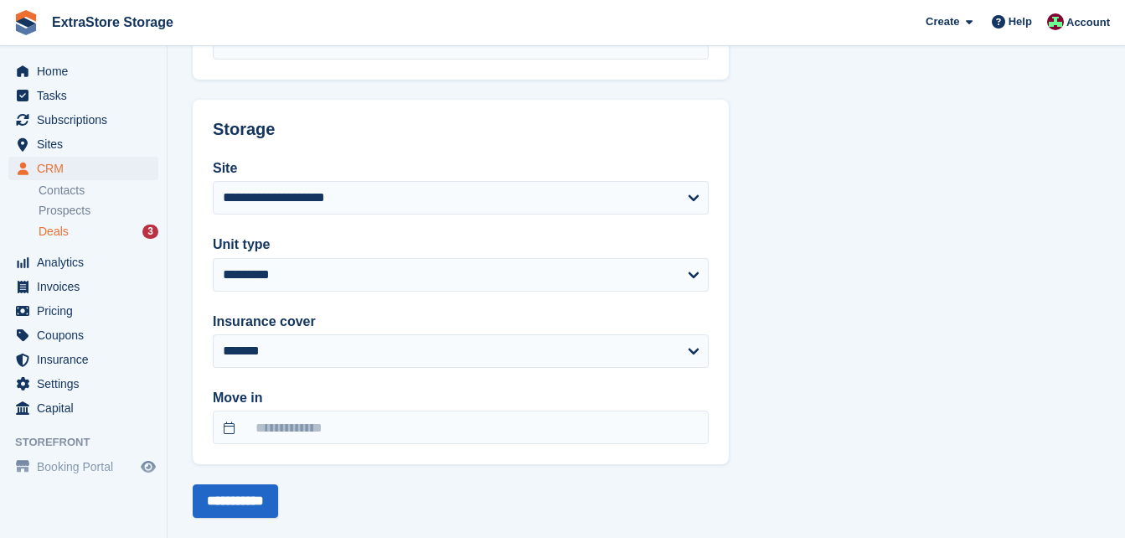
scroll to position [528, 0]
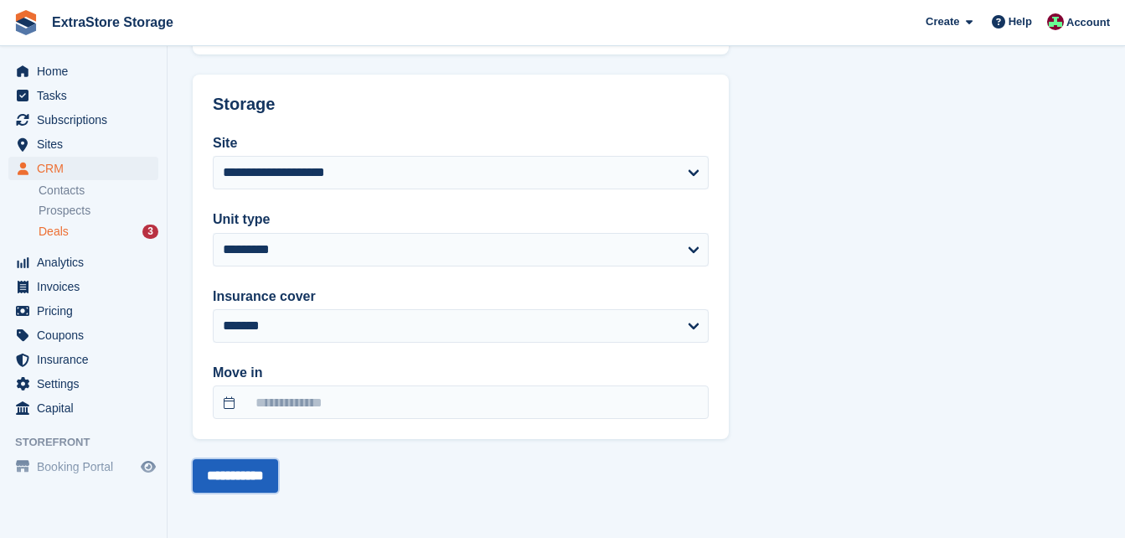
click at [234, 466] on input "**********" at bounding box center [235, 476] width 85 height 34
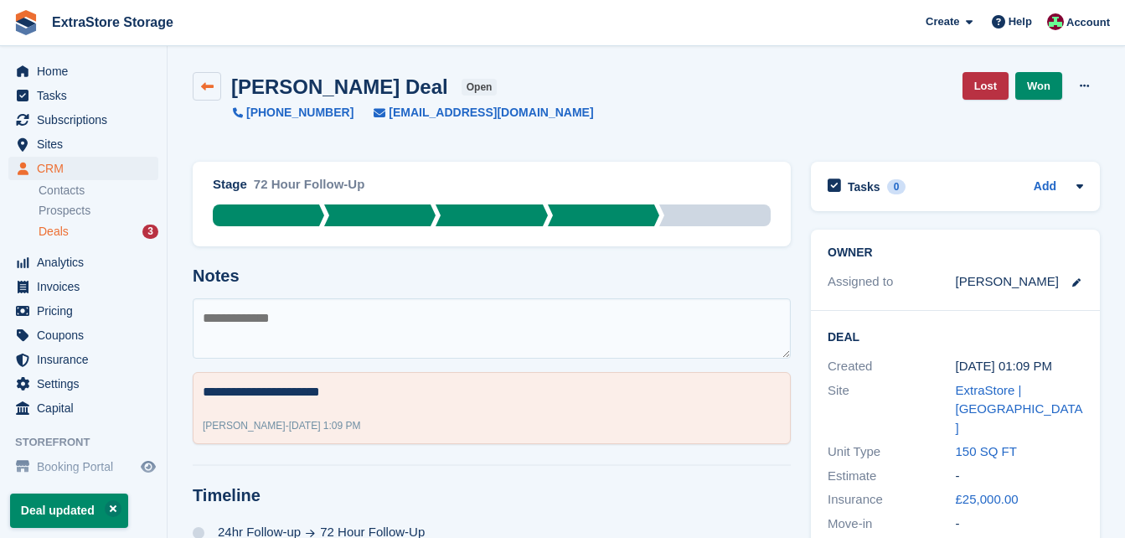
click at [209, 78] on link at bounding box center [207, 86] width 28 height 28
